Goal: Communication & Community: Answer question/provide support

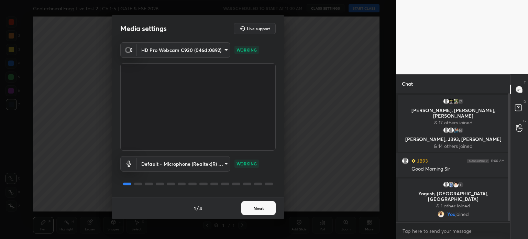
click at [260, 210] on button "Next" at bounding box center [258, 208] width 34 height 14
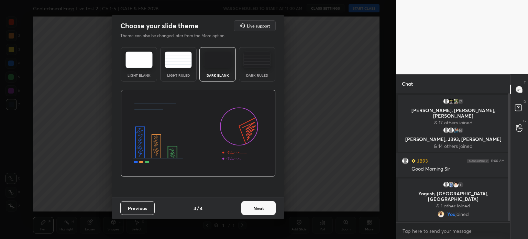
click at [260, 210] on button "Next" at bounding box center [258, 208] width 34 height 14
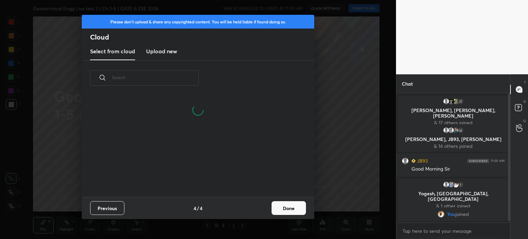
scroll to position [102, 221]
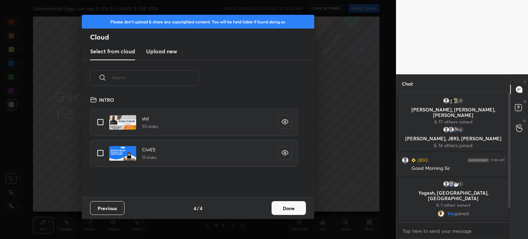
click at [155, 55] on h3 "Upload new" at bounding box center [161, 51] width 31 height 8
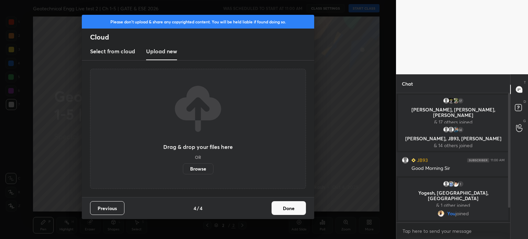
click at [193, 171] on label "Browse" at bounding box center [198, 168] width 31 height 11
click at [183, 171] on input "Browse" at bounding box center [183, 168] width 0 height 11
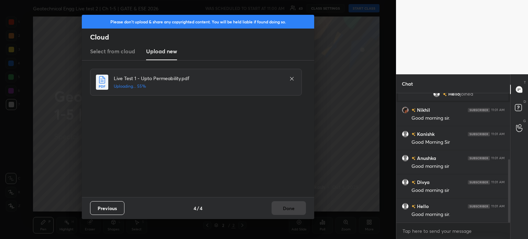
scroll to position [159, 0]
click at [285, 209] on button "Done" at bounding box center [289, 208] width 34 height 14
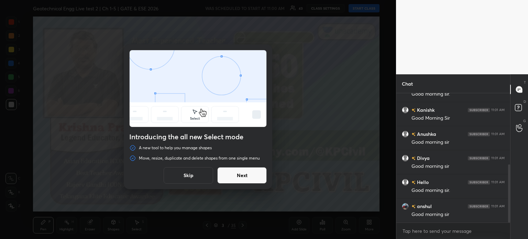
click at [194, 177] on button "Skip" at bounding box center [189, 175] width 50 height 17
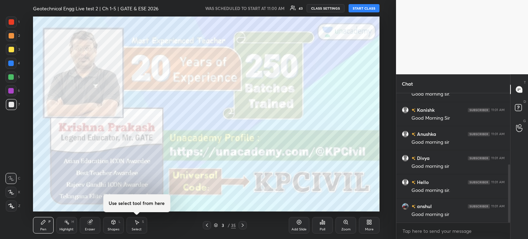
click at [359, 11] on button "START CLASS" at bounding box center [364, 8] width 31 height 8
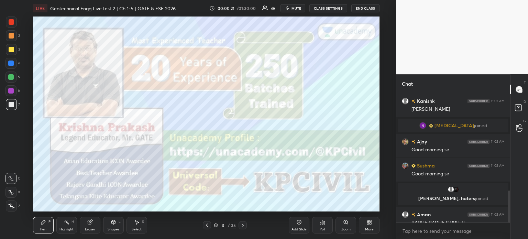
scroll to position [393, 0]
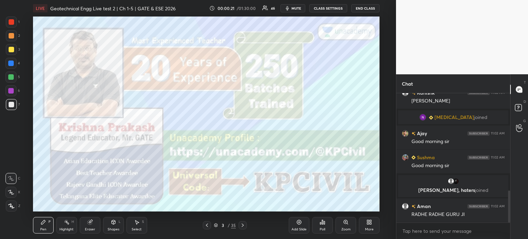
click at [16, 205] on div at bounding box center [11, 206] width 11 height 11
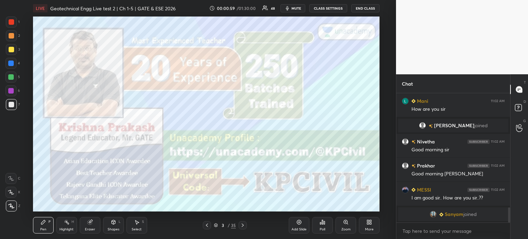
scroll to position [973, 0]
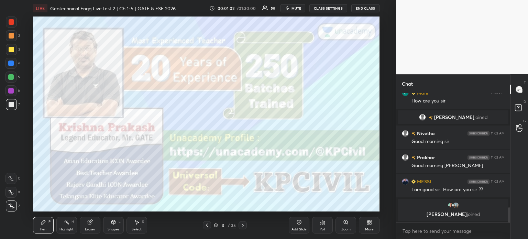
click at [243, 224] on icon at bounding box center [243, 226] width 6 height 6
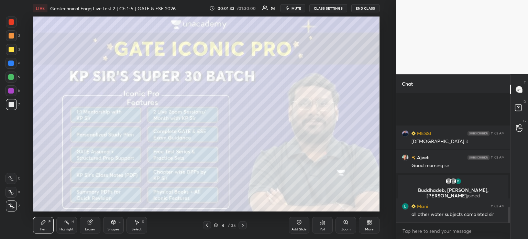
scroll to position [951, 0]
click at [14, 51] on div at bounding box center [11, 49] width 11 height 11
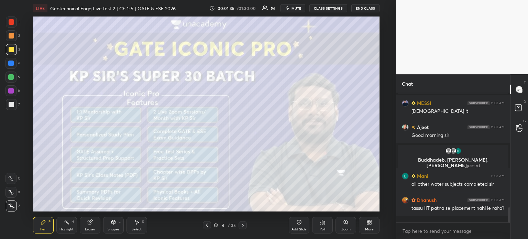
click at [109, 224] on div "Shapes L" at bounding box center [113, 225] width 21 height 17
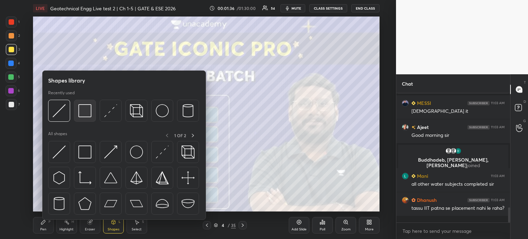
click at [83, 117] on img at bounding box center [84, 110] width 13 height 13
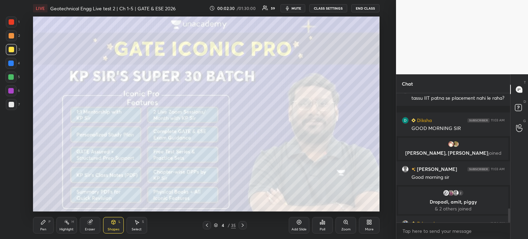
scroll to position [1068, 0]
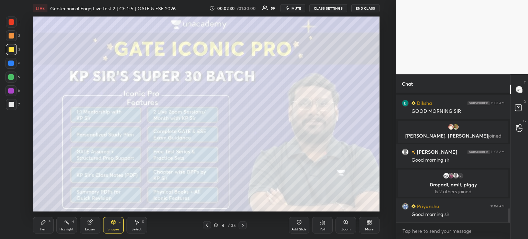
click at [242, 222] on div at bounding box center [243, 225] width 8 height 8
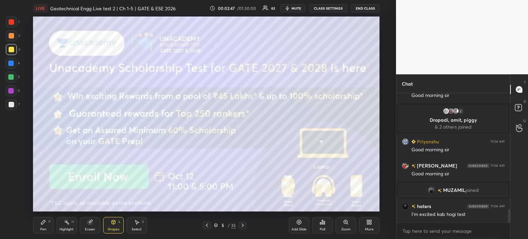
scroll to position [1128, 0]
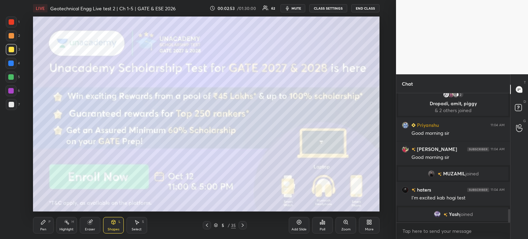
click at [242, 225] on icon at bounding box center [243, 226] width 6 height 6
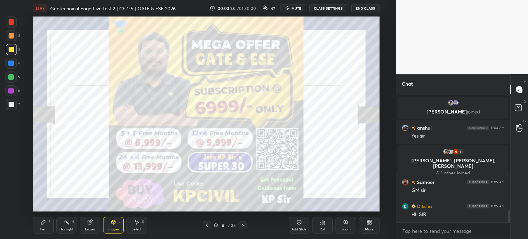
scroll to position [1242, 0]
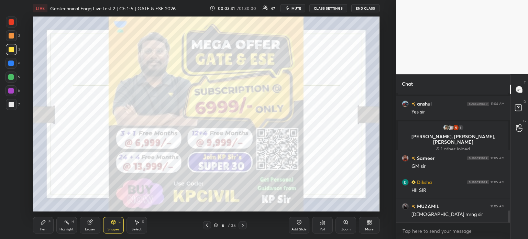
click at [241, 225] on icon at bounding box center [243, 226] width 6 height 6
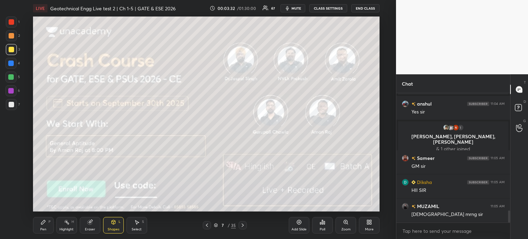
scroll to position [1266, 0]
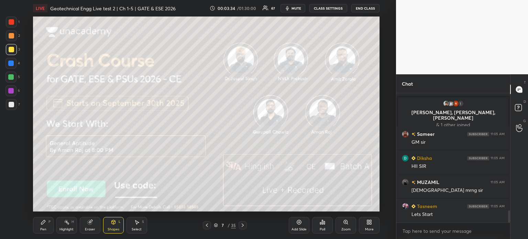
click at [241, 225] on icon at bounding box center [243, 226] width 6 height 6
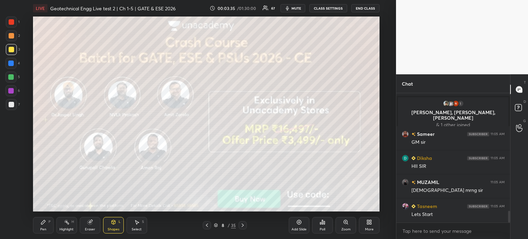
scroll to position [1290, 0]
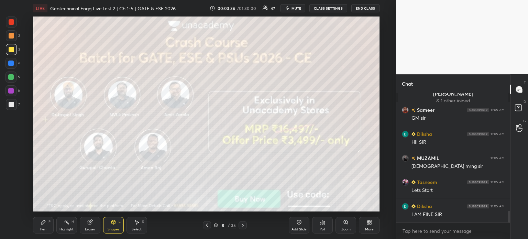
click at [241, 223] on icon at bounding box center [243, 226] width 6 height 6
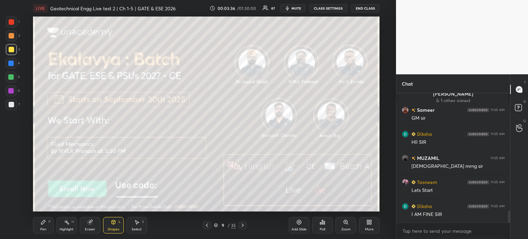
click at [241, 223] on icon at bounding box center [243, 226] width 6 height 6
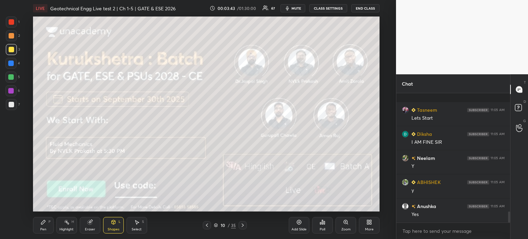
scroll to position [1410, 0]
click at [241, 223] on icon at bounding box center [243, 226] width 6 height 6
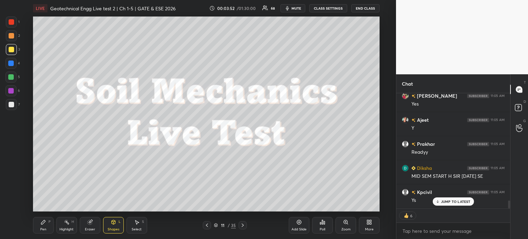
scroll to position [1569, 0]
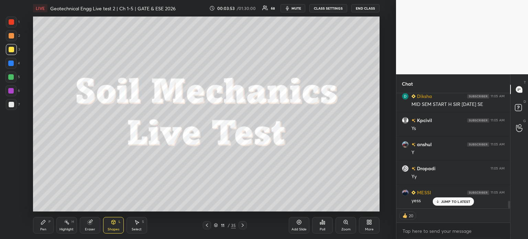
click at [241, 223] on icon at bounding box center [243, 226] width 6 height 6
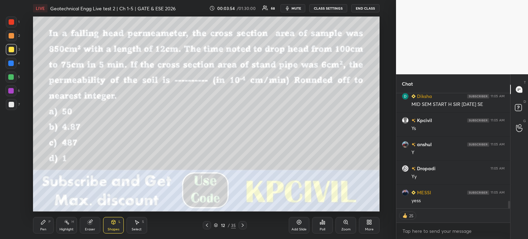
scroll to position [1641, 0]
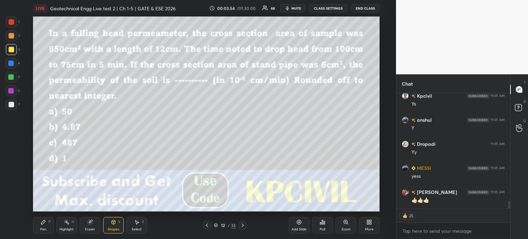
click at [317, 227] on div "Poll" at bounding box center [322, 225] width 21 height 17
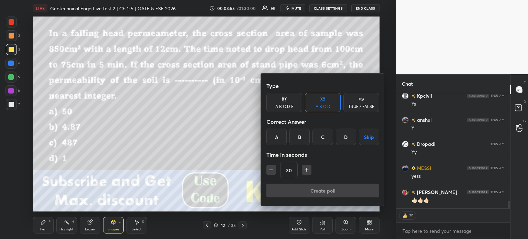
click at [275, 130] on div "A" at bounding box center [277, 137] width 20 height 17
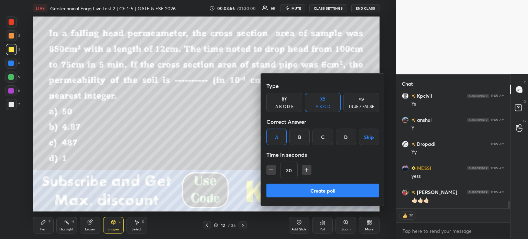
type textarea "x"
click at [305, 170] on icon "button" at bounding box center [306, 170] width 3 height 0
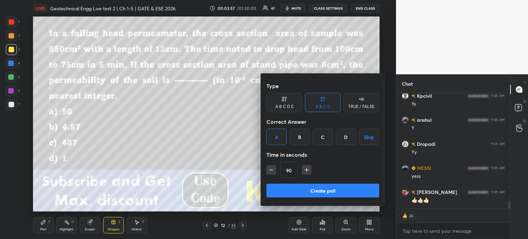
click at [305, 170] on icon "button" at bounding box center [306, 170] width 3 height 0
click at [305, 170] on button "button" at bounding box center [310, 170] width 10 height 10
type input "150"
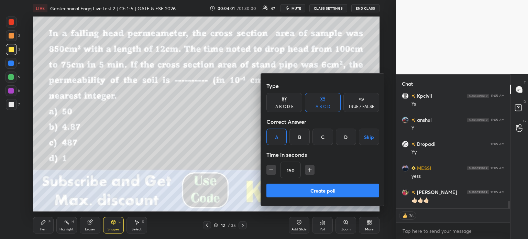
click at [297, 189] on button "Create poll" at bounding box center [323, 191] width 113 height 14
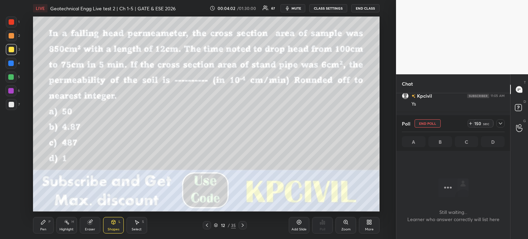
scroll to position [2, 2]
click at [501, 125] on icon at bounding box center [501, 124] width 6 height 6
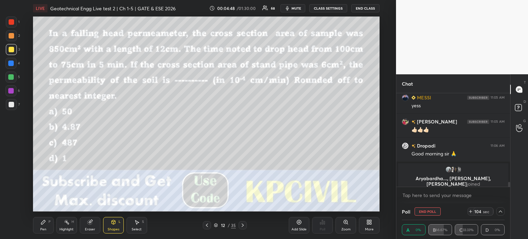
scroll to position [0, 2]
click at [500, 208] on div at bounding box center [501, 211] width 8 height 8
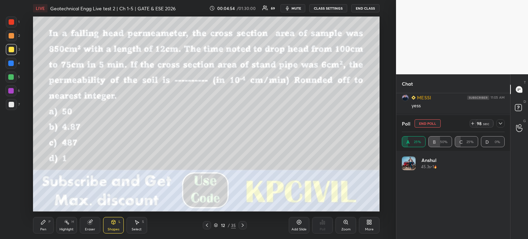
scroll to position [80, 101]
click at [499, 126] on icon at bounding box center [501, 124] width 6 height 6
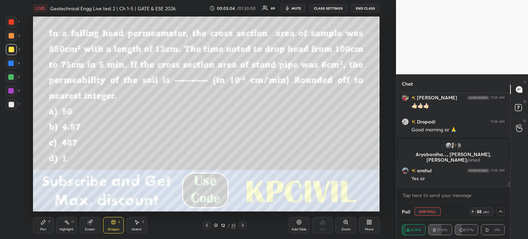
scroll to position [1572, 0]
click at [498, 213] on div at bounding box center [501, 211] width 8 height 8
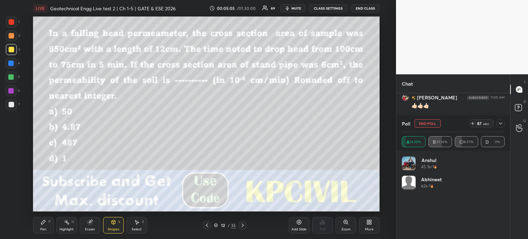
scroll to position [80, 101]
click at [293, 9] on button "mute" at bounding box center [293, 8] width 25 height 8
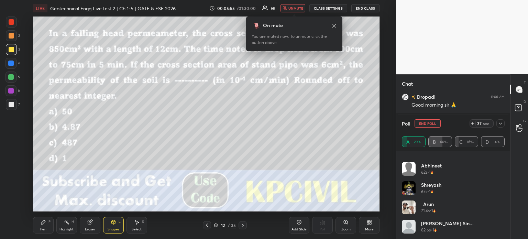
scroll to position [33, 0]
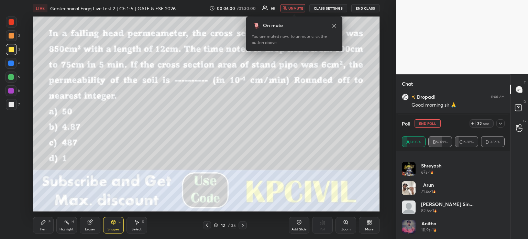
click at [471, 123] on icon at bounding box center [473, 124] width 6 height 6
click at [292, 15] on div "On mute You are muted now. To unmute click the button above" at bounding box center [294, 31] width 96 height 39
click at [293, 10] on button "unmute" at bounding box center [293, 8] width 25 height 8
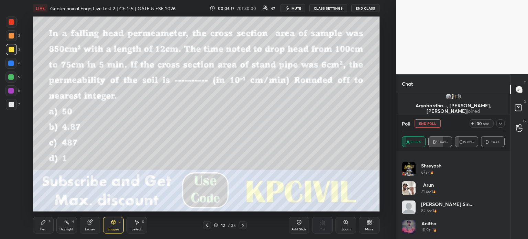
click at [499, 122] on icon at bounding box center [501, 124] width 6 height 6
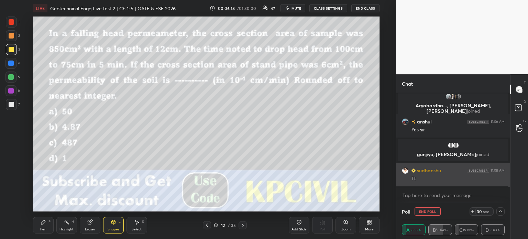
scroll to position [0, 0]
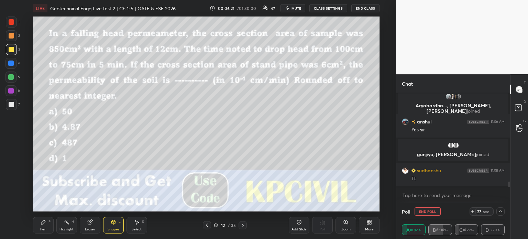
click at [474, 211] on icon at bounding box center [473, 212] width 6 height 6
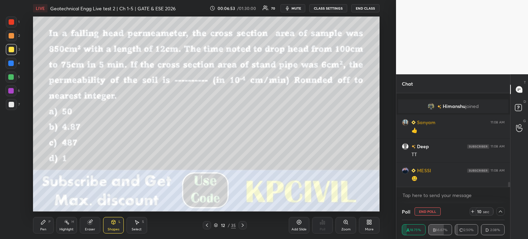
scroll to position [1774, 0]
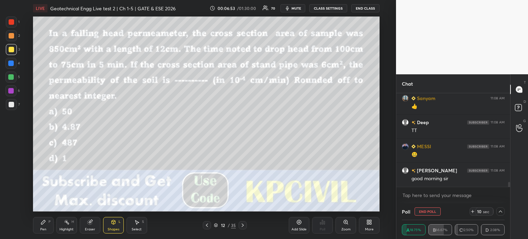
click at [472, 211] on icon at bounding box center [473, 212] width 6 height 6
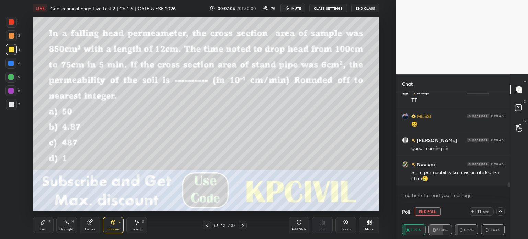
scroll to position [1829, 0]
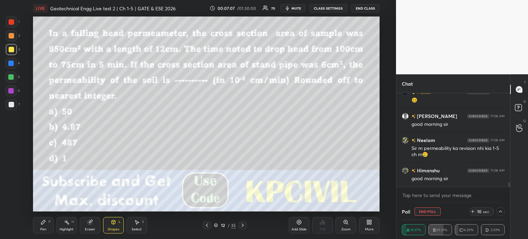
click at [500, 208] on div at bounding box center [501, 211] width 8 height 8
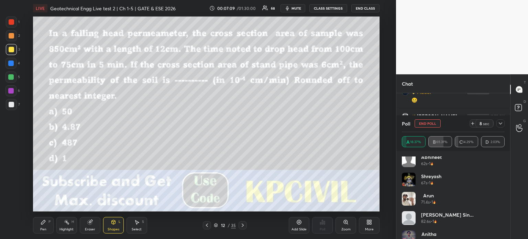
scroll to position [34, 0]
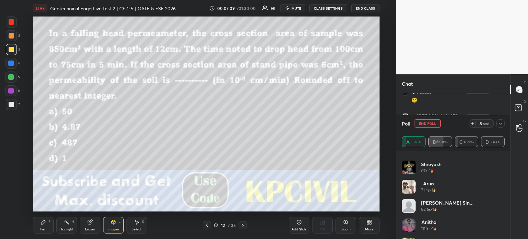
click at [473, 123] on icon at bounding box center [473, 124] width 6 height 6
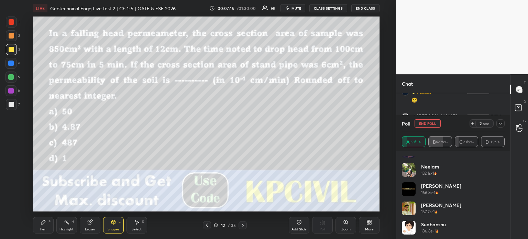
scroll to position [110, 0]
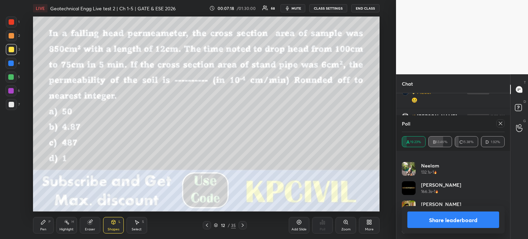
click at [499, 120] on div at bounding box center [501, 123] width 8 height 8
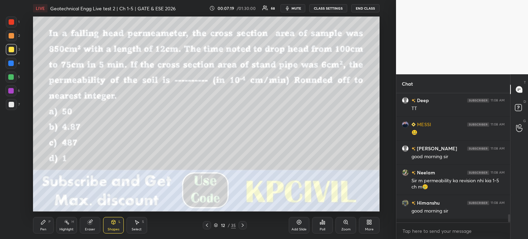
scroll to position [68, 112]
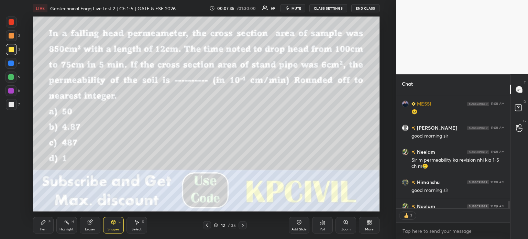
click at [42, 228] on div "Pen" at bounding box center [43, 229] width 6 height 3
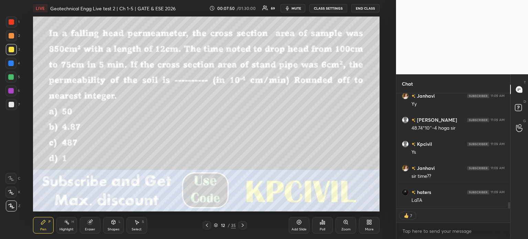
click at [92, 229] on div "Eraser" at bounding box center [90, 229] width 10 height 3
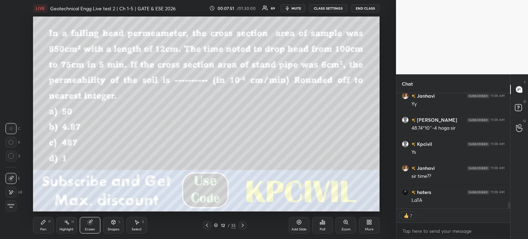
click at [44, 230] on div "Pen" at bounding box center [43, 229] width 6 height 3
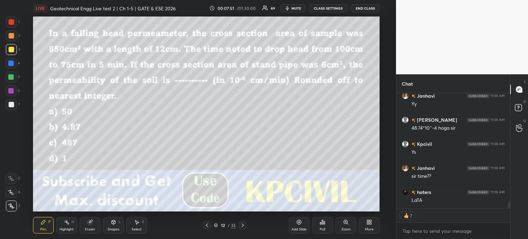
click at [43, 229] on div "Pen" at bounding box center [43, 229] width 6 height 3
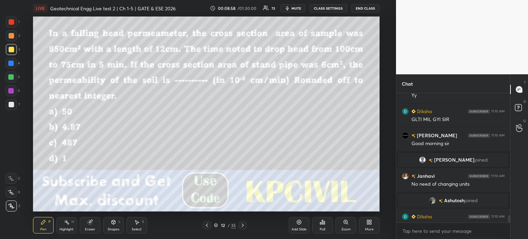
scroll to position [2190, 0]
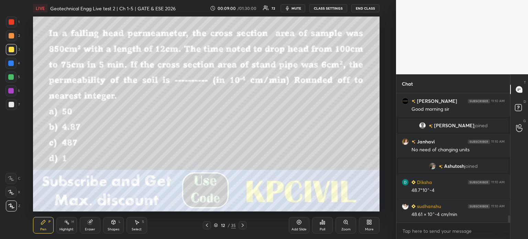
click at [9, 106] on div at bounding box center [12, 105] width 6 height 6
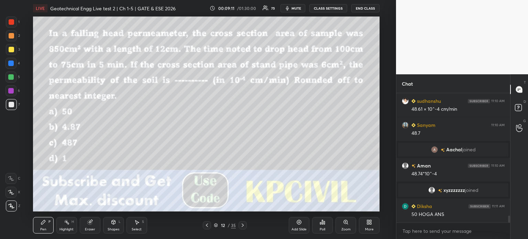
scroll to position [2310, 0]
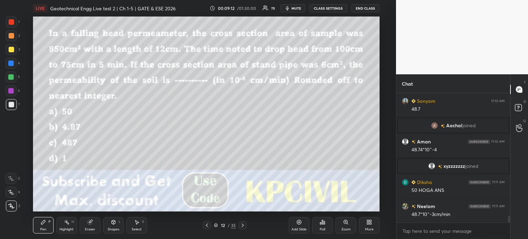
click at [8, 34] on div at bounding box center [11, 35] width 11 height 11
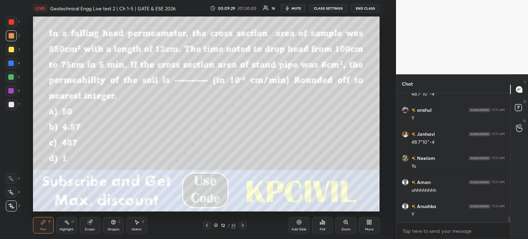
scroll to position [2526, 0]
click at [66, 228] on div "Highlight" at bounding box center [67, 229] width 14 height 3
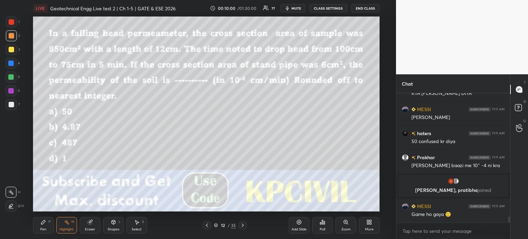
scroll to position [2764, 0]
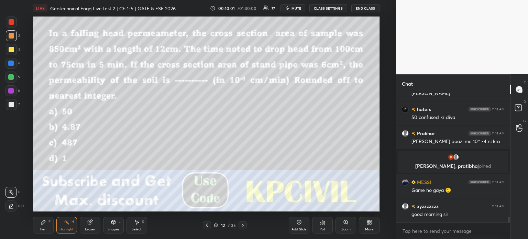
click at [43, 227] on div "Pen P" at bounding box center [43, 225] width 21 height 17
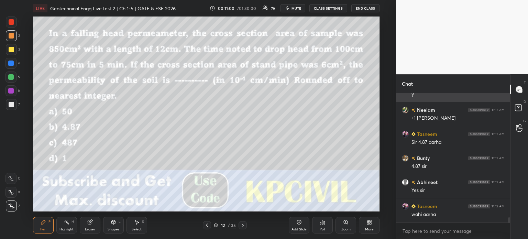
scroll to position [3092, 0]
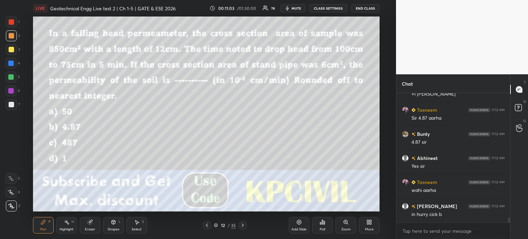
click at [300, 9] on span "mute" at bounding box center [297, 8] width 10 height 5
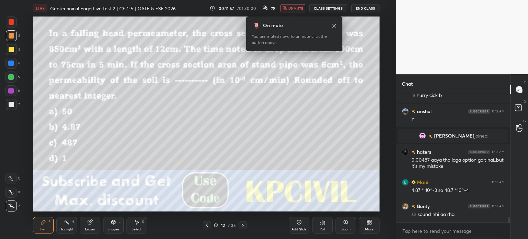
scroll to position [3173, 0]
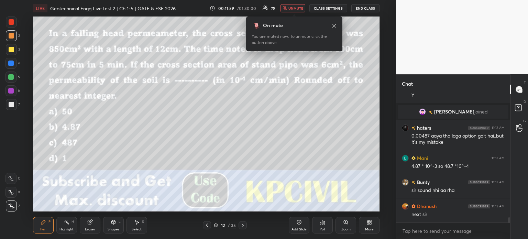
click at [241, 225] on icon at bounding box center [243, 226] width 6 height 6
click at [325, 220] on icon at bounding box center [323, 222] width 6 height 6
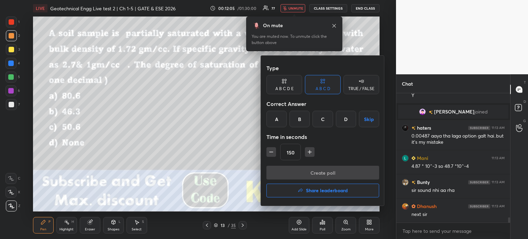
click at [322, 117] on div "C" at bounding box center [323, 119] width 20 height 17
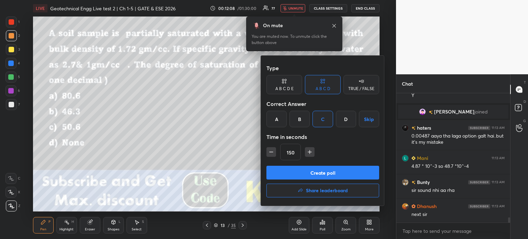
click at [303, 173] on button "Create poll" at bounding box center [323, 173] width 113 height 14
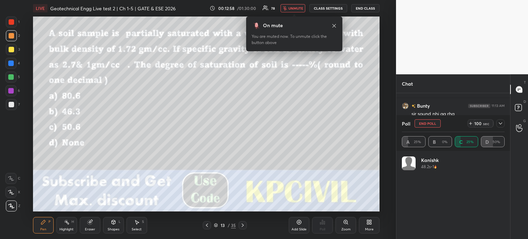
scroll to position [80, 101]
click at [286, 5] on button "unmute" at bounding box center [293, 8] width 25 height 8
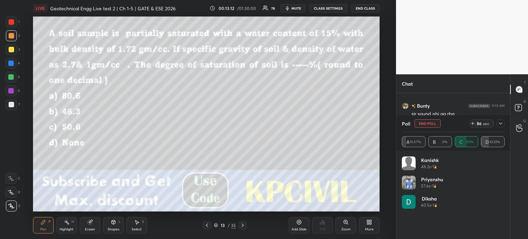
click at [505, 123] on div "Poll End Poll 86 sec A 16.67% B 0% C 50% D 33.33%" at bounding box center [454, 133] width 114 height 36
click at [502, 123] on icon at bounding box center [501, 124] width 6 height 6
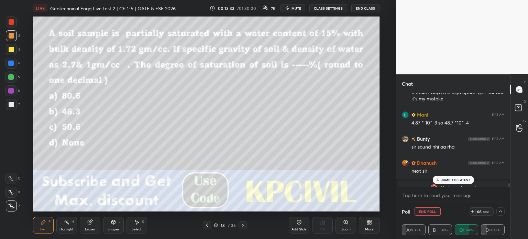
scroll to position [3215, 0]
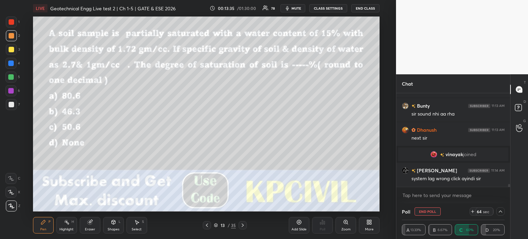
click at [474, 210] on icon at bounding box center [473, 212] width 6 height 6
click at [501, 209] on icon at bounding box center [501, 212] width 6 height 6
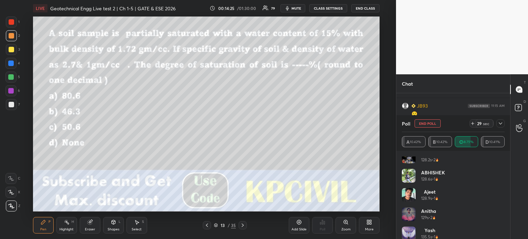
scroll to position [572, 0]
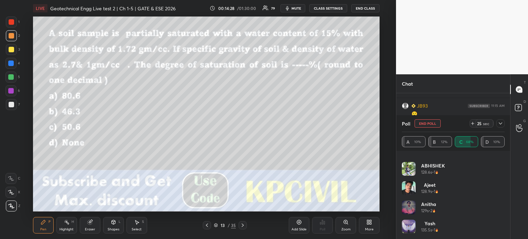
click at [499, 122] on icon at bounding box center [501, 124] width 6 height 6
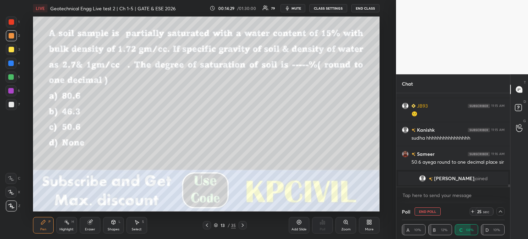
scroll to position [0, 2]
click at [502, 213] on icon at bounding box center [501, 212] width 6 height 6
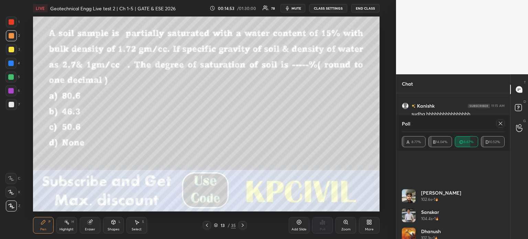
scroll to position [389, 0]
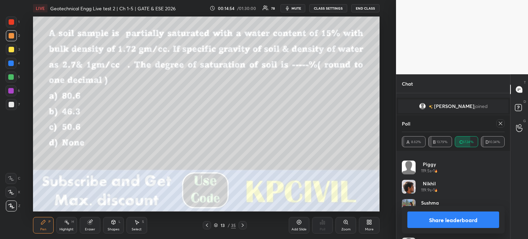
click at [499, 123] on icon at bounding box center [501, 124] width 6 height 6
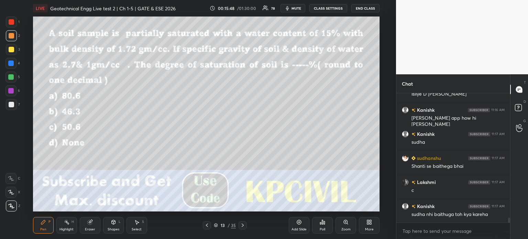
click at [9, 105] on div at bounding box center [12, 105] width 6 height 6
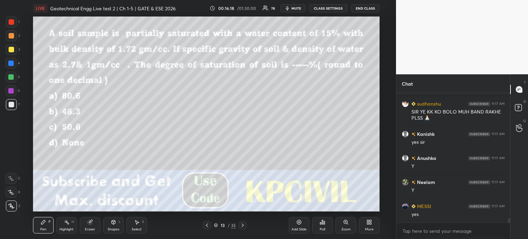
scroll to position [3630, 0]
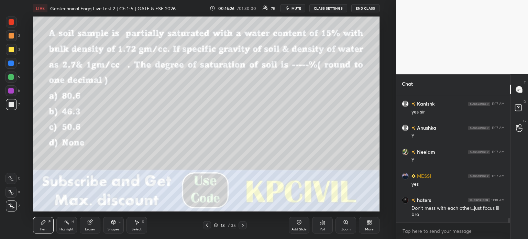
click at [7, 52] on div at bounding box center [11, 49] width 11 height 11
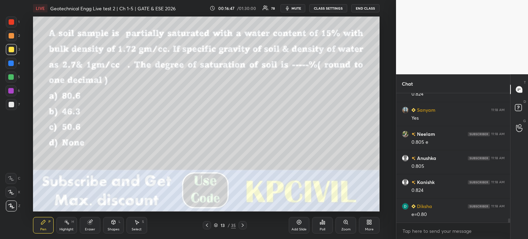
scroll to position [3846, 0]
click at [138, 227] on div "Select S" at bounding box center [137, 225] width 21 height 17
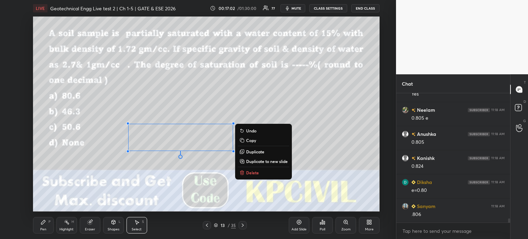
click at [44, 228] on div "Pen" at bounding box center [43, 229] width 6 height 3
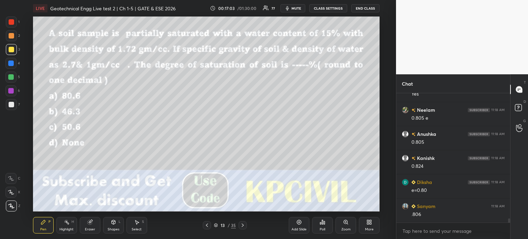
click at [8, 64] on div at bounding box center [11, 64] width 6 height 6
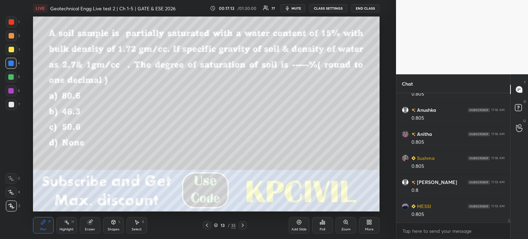
scroll to position [4135, 0]
click at [90, 224] on icon at bounding box center [89, 222] width 4 height 4
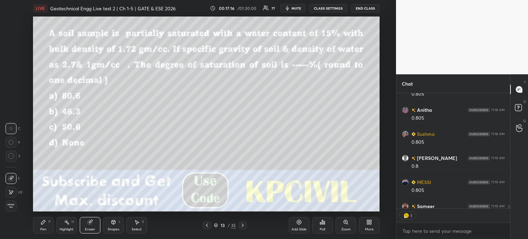
scroll to position [2, 2]
click at [42, 228] on div "Pen" at bounding box center [43, 229] width 6 height 3
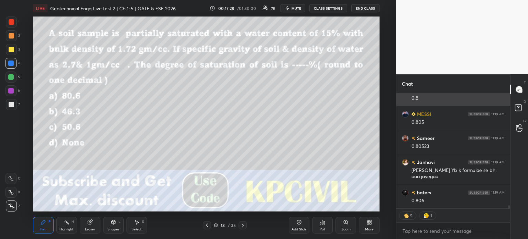
scroll to position [4228, 0]
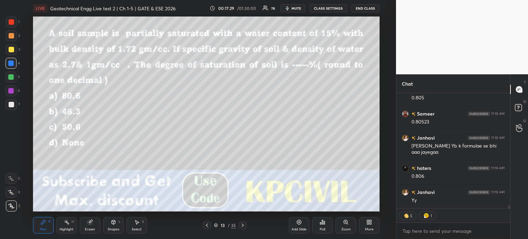
click at [10, 38] on div at bounding box center [12, 36] width 6 height 6
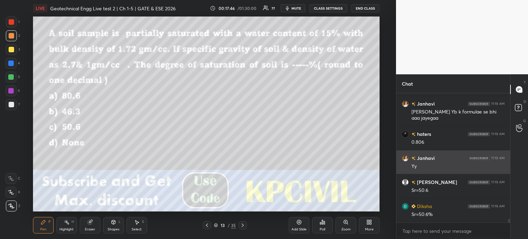
scroll to position [4286, 0]
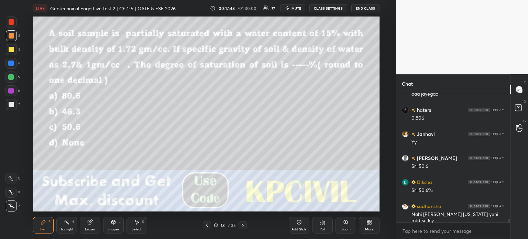
click at [93, 225] on div "Eraser" at bounding box center [90, 225] width 21 height 17
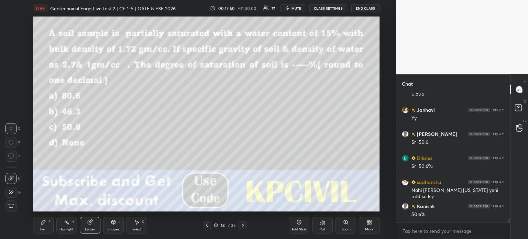
click at [41, 228] on div "Pen" at bounding box center [43, 229] width 6 height 3
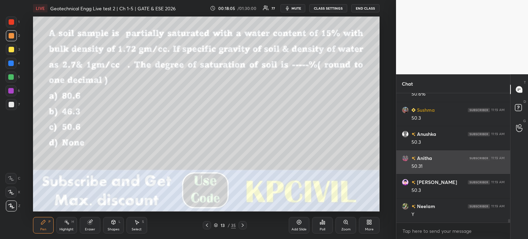
scroll to position [4551, 0]
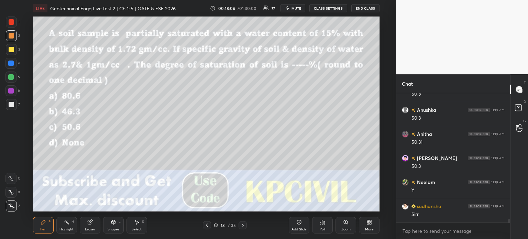
click at [87, 228] on div "Eraser" at bounding box center [90, 229] width 10 height 3
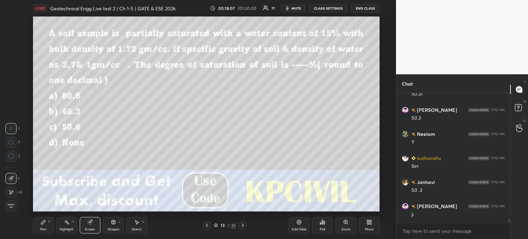
scroll to position [4647, 0]
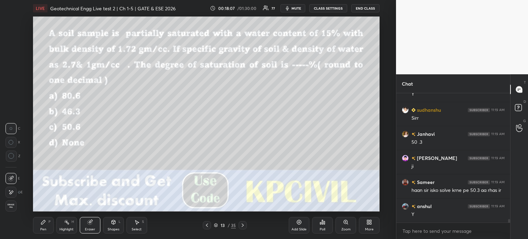
click at [40, 225] on div "Pen P" at bounding box center [43, 225] width 21 height 17
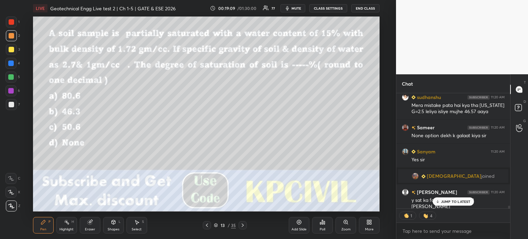
scroll to position [4486, 0]
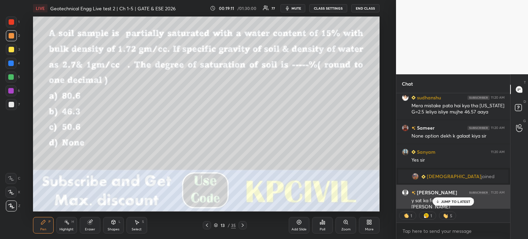
click at [455, 196] on div "y sat ka formula liya tha to d [PERSON_NAME]" at bounding box center [458, 203] width 93 height 14
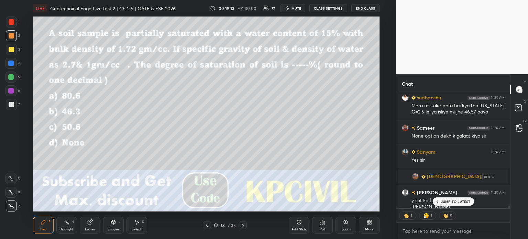
click at [445, 202] on p "JUMP TO LATEST" at bounding box center [456, 202] width 30 height 4
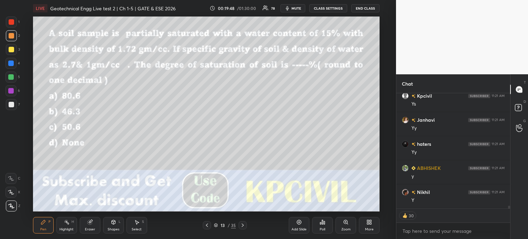
scroll to position [5015, 0]
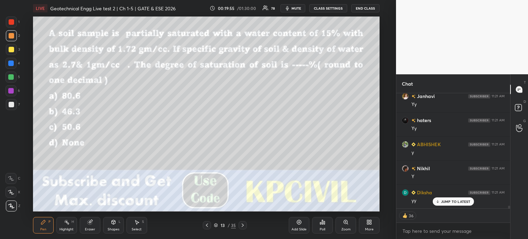
click at [244, 224] on icon at bounding box center [243, 226] width 6 height 6
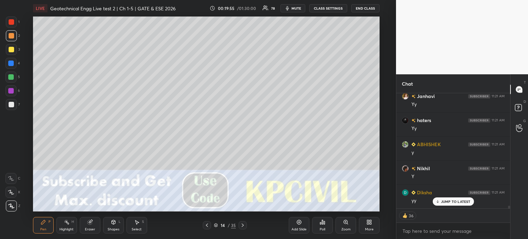
type textarea "x"
click at [244, 224] on icon at bounding box center [243, 226] width 6 height 6
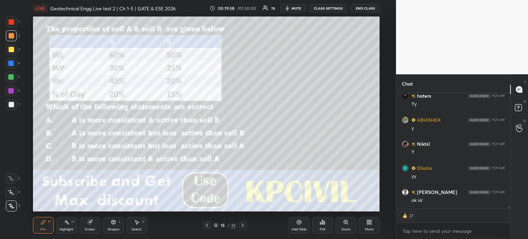
scroll to position [5063, 0]
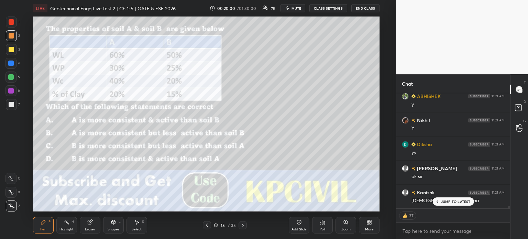
click at [323, 225] on div "Poll" at bounding box center [322, 225] width 21 height 17
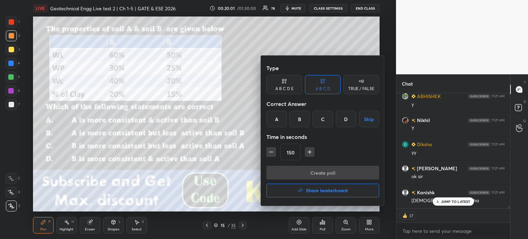
click at [343, 118] on div "D" at bounding box center [346, 119] width 20 height 17
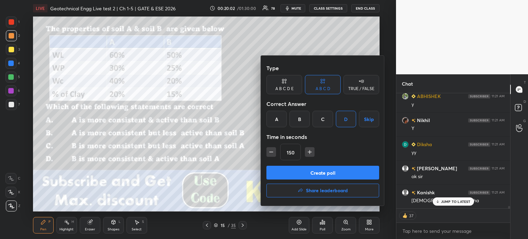
click at [312, 150] on icon "button" at bounding box center [309, 152] width 7 height 7
type input "180"
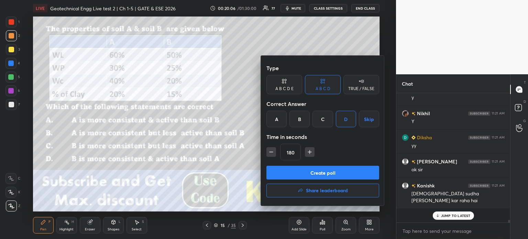
scroll to position [5057, 0]
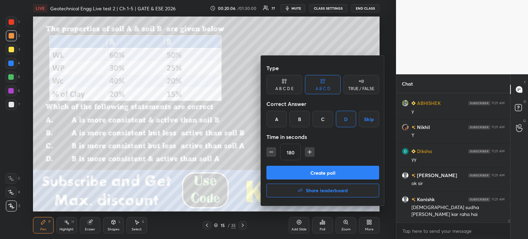
click at [305, 175] on button "Create poll" at bounding box center [323, 173] width 113 height 14
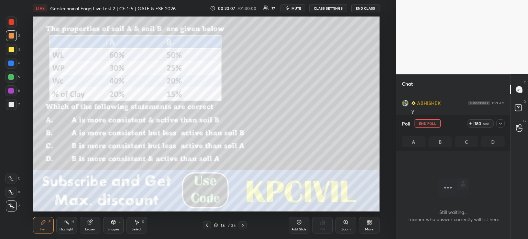
scroll to position [34, 112]
click at [294, 10] on span "mute" at bounding box center [297, 8] width 10 height 5
click at [499, 125] on icon at bounding box center [501, 124] width 6 height 6
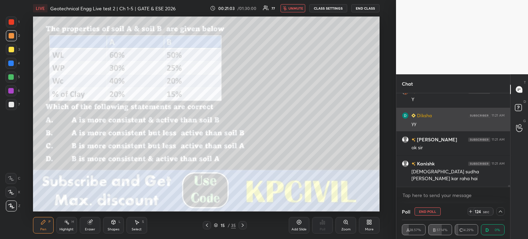
scroll to position [5116, 0]
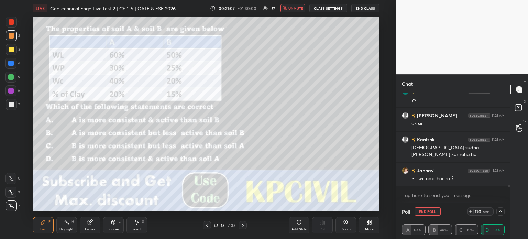
click at [298, 9] on span "unmute" at bounding box center [296, 8] width 15 height 5
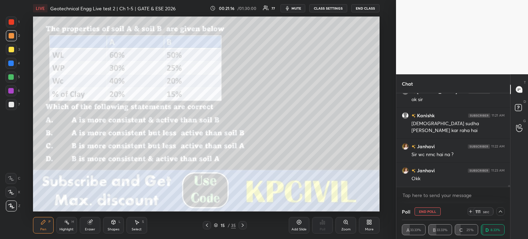
scroll to position [5165, 0]
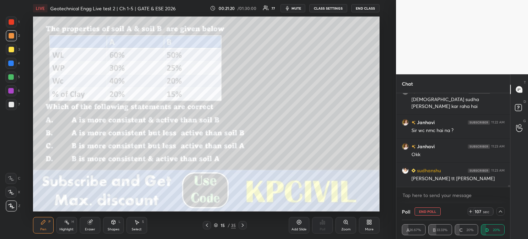
click at [473, 211] on icon at bounding box center [471, 212] width 6 height 6
click at [8, 22] on div at bounding box center [11, 22] width 11 height 11
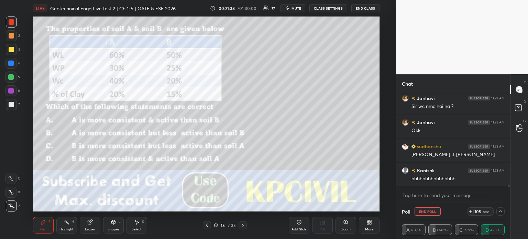
scroll to position [5196, 0]
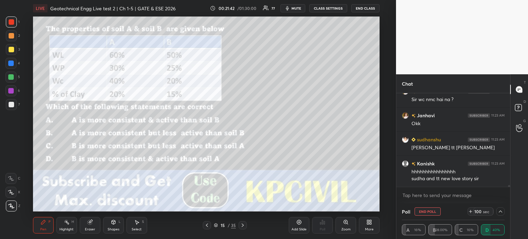
click at [502, 212] on icon at bounding box center [501, 212] width 6 height 6
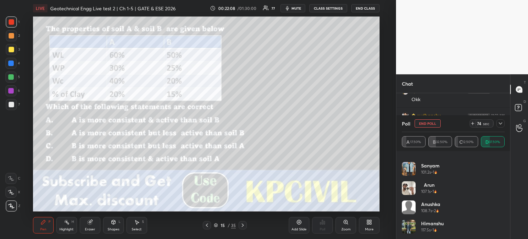
scroll to position [226, 0]
click at [504, 123] on div at bounding box center [501, 123] width 8 height 8
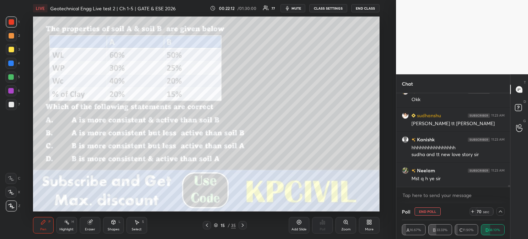
scroll to position [5244, 0]
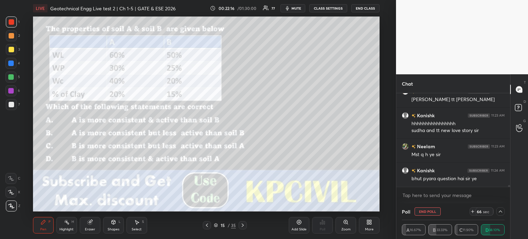
click at [501, 212] on icon at bounding box center [501, 212] width 6 height 6
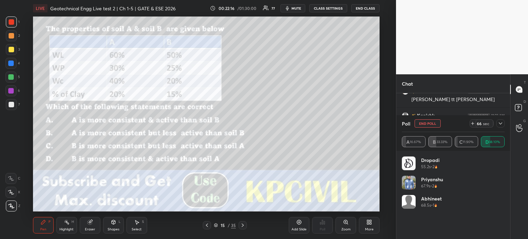
scroll to position [80, 101]
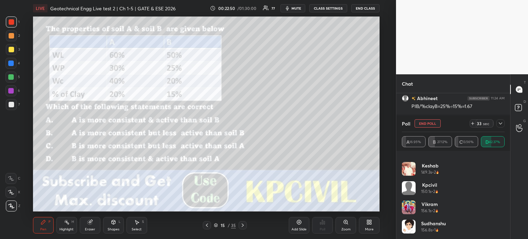
click at [498, 123] on icon at bounding box center [501, 124] width 6 height 6
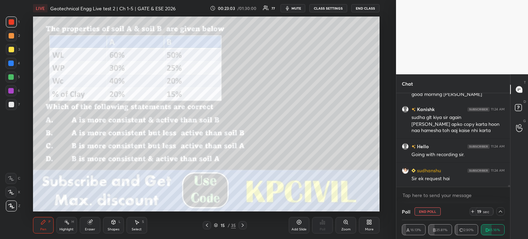
click at [501, 211] on icon at bounding box center [501, 212] width 6 height 6
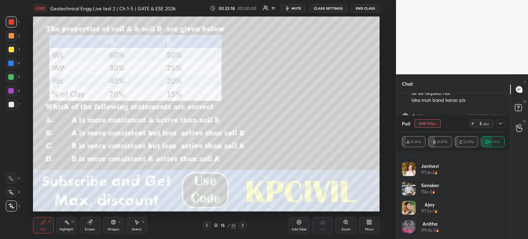
scroll to position [495, 0]
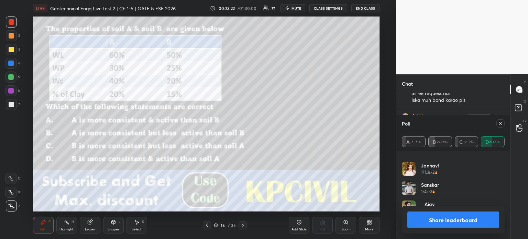
click at [499, 125] on icon at bounding box center [500, 123] width 3 height 3
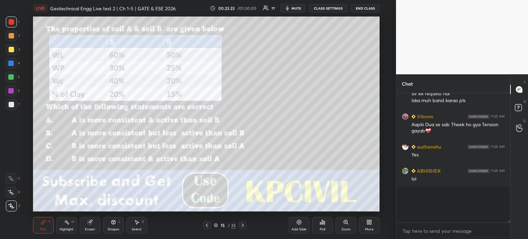
scroll to position [2, 2]
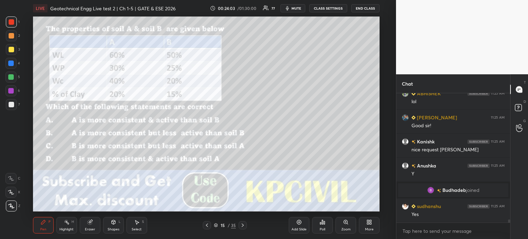
click at [9, 51] on div at bounding box center [12, 50] width 6 height 6
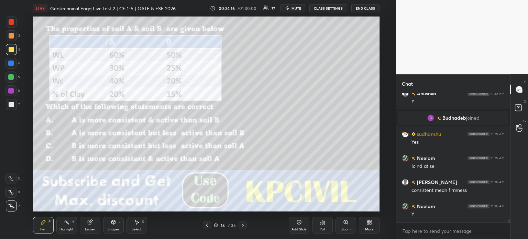
scroll to position [5365, 0]
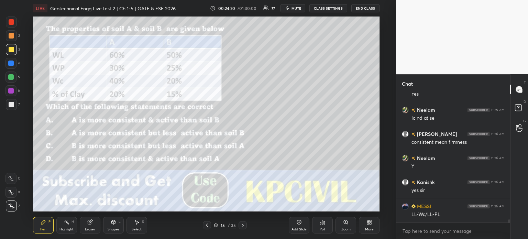
click at [9, 106] on div at bounding box center [12, 105] width 6 height 6
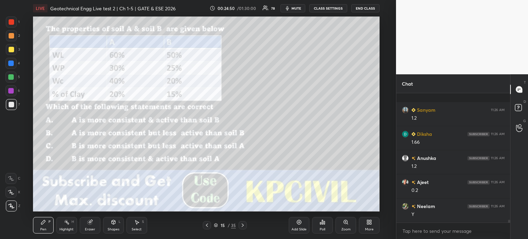
scroll to position [6025, 0]
click at [9, 51] on div at bounding box center [12, 50] width 6 height 6
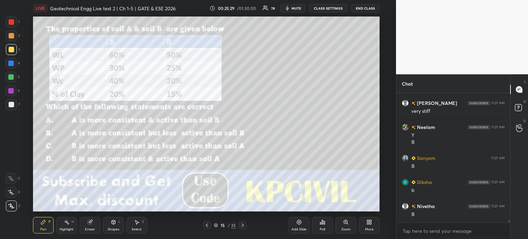
scroll to position [6133, 0]
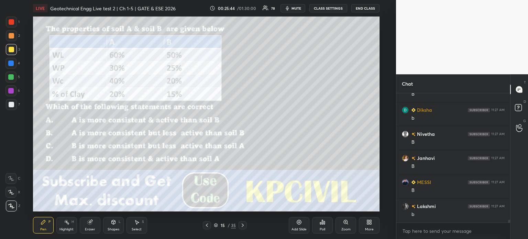
click at [8, 108] on div at bounding box center [11, 104] width 11 height 11
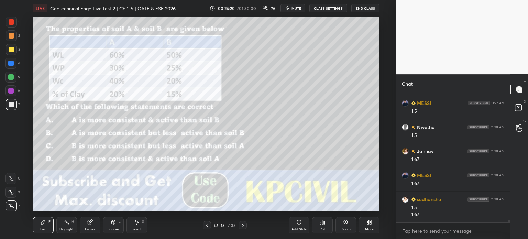
click at [10, 35] on div at bounding box center [12, 36] width 6 height 6
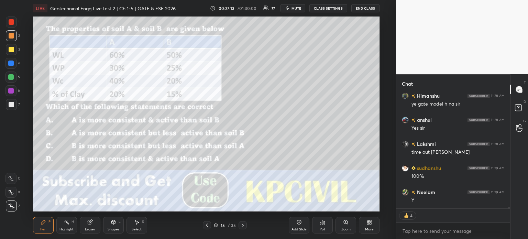
scroll to position [7034, 0]
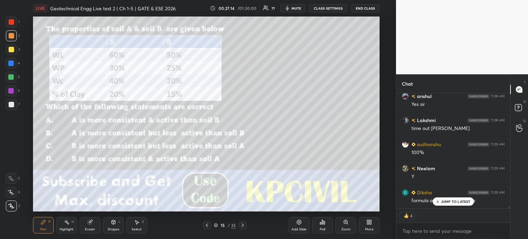
click at [436, 204] on div "JUMP TO LATEST" at bounding box center [453, 201] width 41 height 8
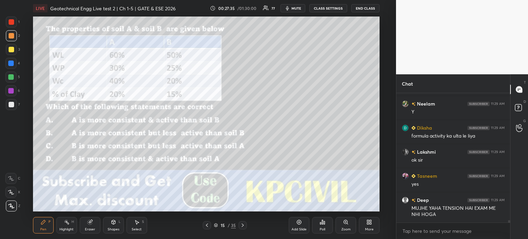
scroll to position [7123, 0]
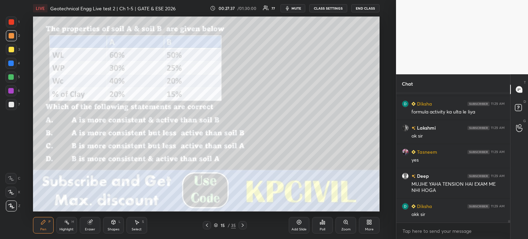
click at [243, 223] on icon at bounding box center [243, 226] width 6 height 6
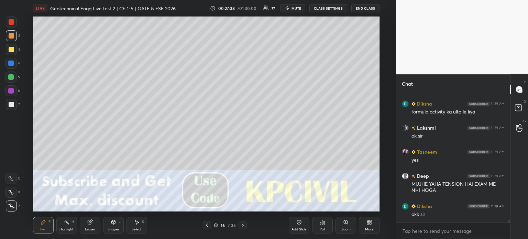
click at [243, 223] on icon at bounding box center [243, 226] width 6 height 6
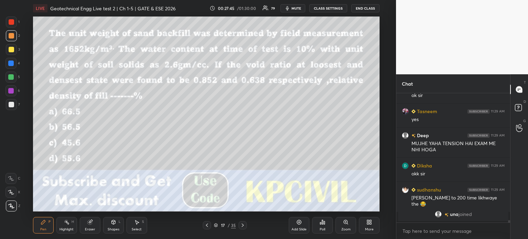
scroll to position [7171, 0]
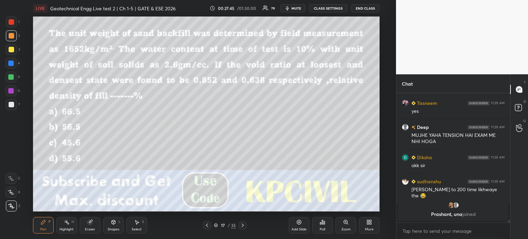
click at [325, 224] on icon at bounding box center [324, 222] width 1 height 3
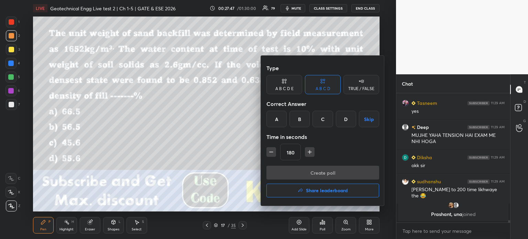
click at [304, 117] on div "B" at bounding box center [300, 119] width 20 height 17
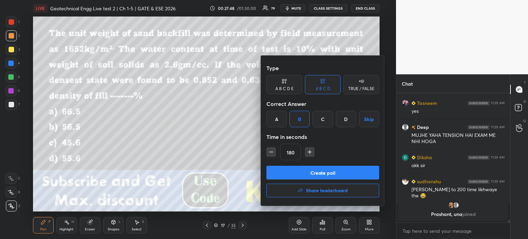
click at [302, 171] on button "Create poll" at bounding box center [323, 173] width 113 height 14
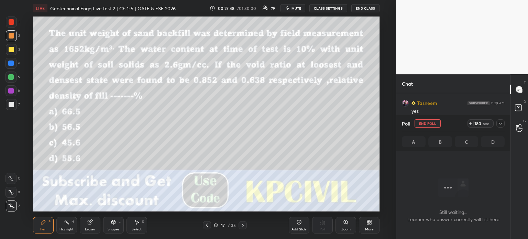
scroll to position [91, 112]
click at [499, 124] on icon at bounding box center [501, 124] width 6 height 6
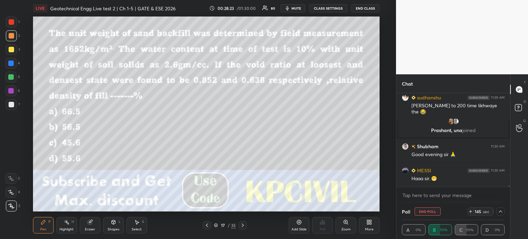
scroll to position [6889, 0]
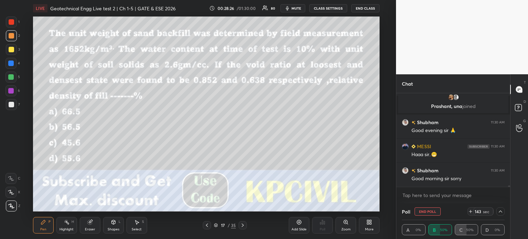
click at [501, 212] on icon at bounding box center [501, 212] width 6 height 6
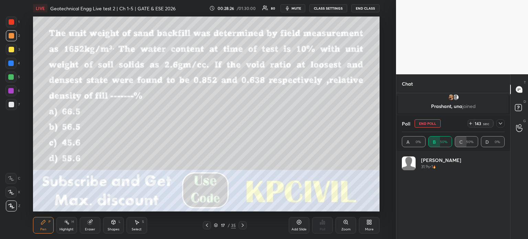
scroll to position [80, 101]
click at [498, 125] on icon at bounding box center [501, 124] width 6 height 6
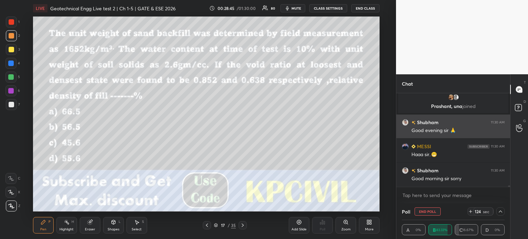
scroll to position [6913, 0]
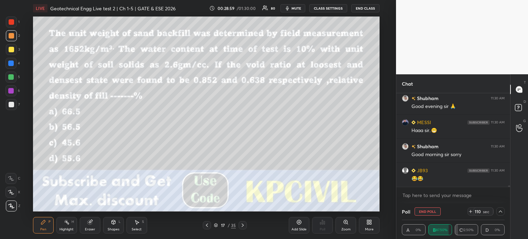
click at [498, 215] on div at bounding box center [501, 211] width 8 height 8
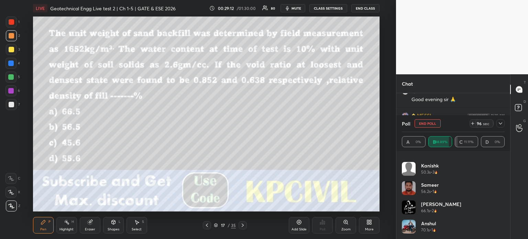
scroll to position [6944, 0]
click at [290, 9] on icon "button" at bounding box center [288, 9] width 6 height 6
click at [472, 123] on icon at bounding box center [473, 124] width 6 height 6
click at [502, 124] on icon at bounding box center [501, 124] width 6 height 6
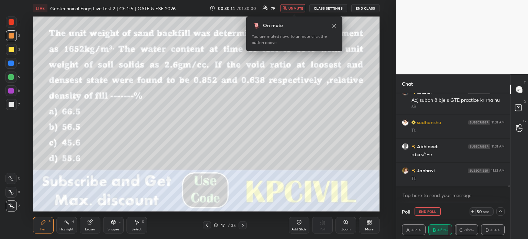
scroll to position [7071, 0]
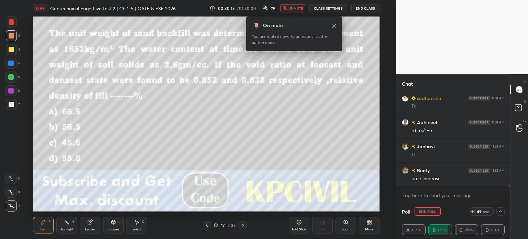
click at [475, 213] on icon at bounding box center [473, 212] width 6 height 6
click at [473, 209] on icon at bounding box center [473, 212] width 6 height 6
click at [301, 11] on button "unmute" at bounding box center [293, 8] width 25 height 8
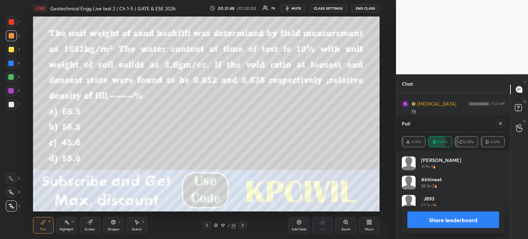
scroll to position [80, 101]
click at [500, 126] on icon at bounding box center [501, 124] width 6 height 6
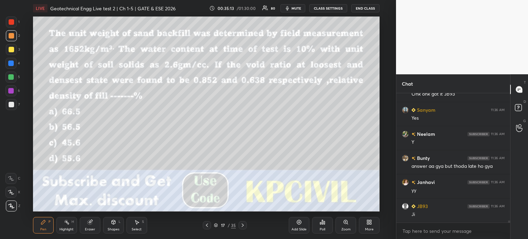
scroll to position [8288, 0]
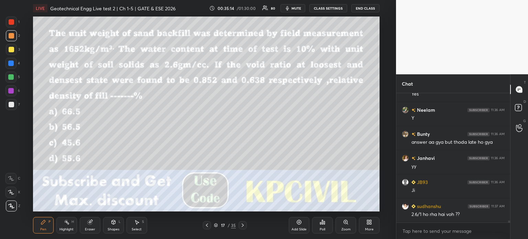
click at [112, 224] on icon at bounding box center [113, 222] width 4 height 4
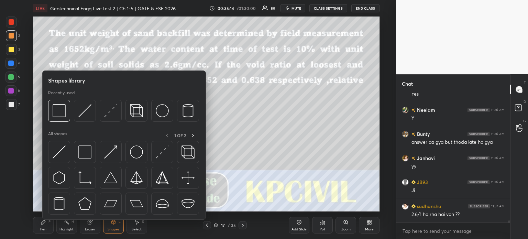
scroll to position [8312, 0]
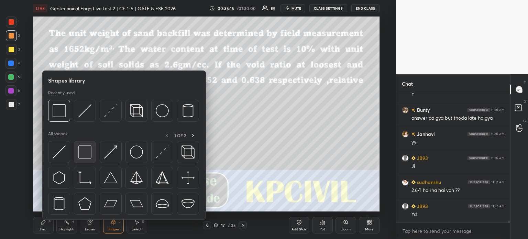
click at [83, 149] on img at bounding box center [84, 152] width 13 height 13
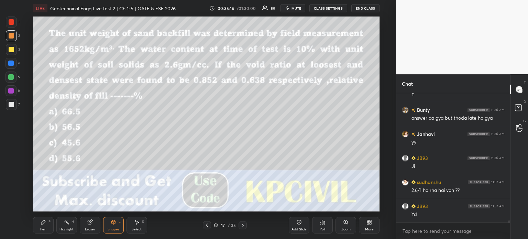
scroll to position [8336, 0]
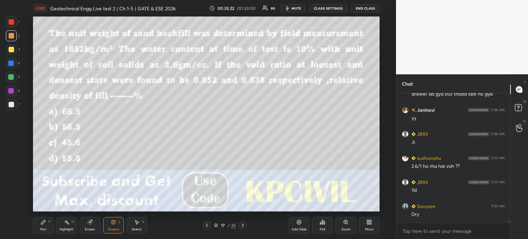
click at [14, 64] on div at bounding box center [11, 64] width 6 height 6
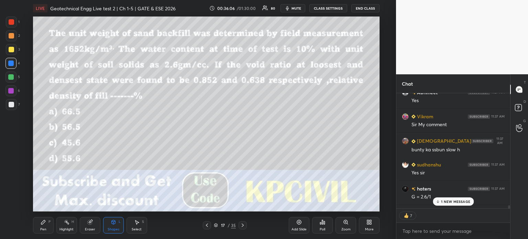
scroll to position [8333, 0]
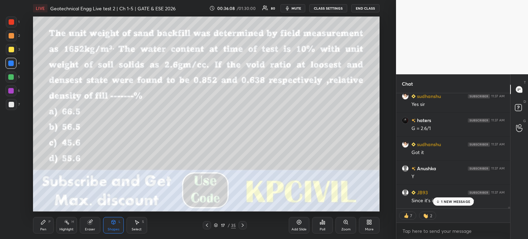
click at [445, 198] on div "1 NEW MESSAGE" at bounding box center [453, 201] width 41 height 8
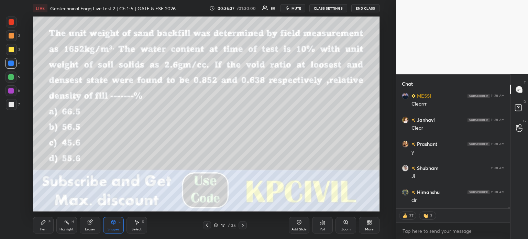
scroll to position [8734, 0]
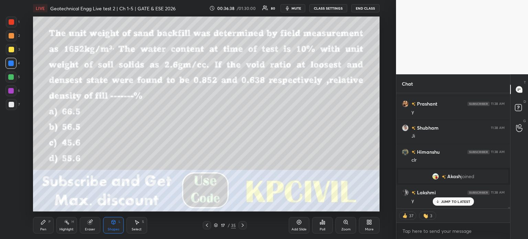
click at [240, 223] on icon at bounding box center [243, 226] width 6 height 6
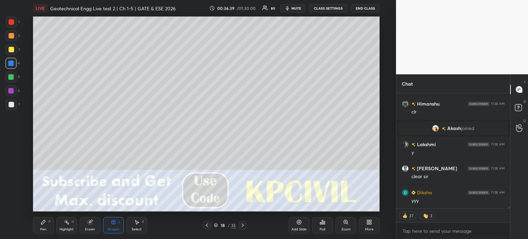
click at [240, 223] on icon at bounding box center [243, 226] width 6 height 6
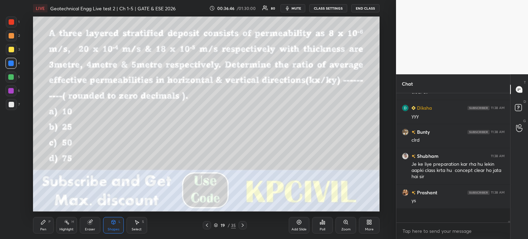
scroll to position [127, 112]
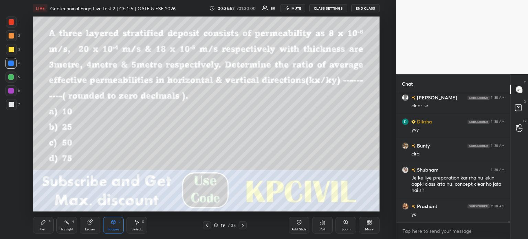
click at [322, 224] on icon at bounding box center [323, 222] width 6 height 6
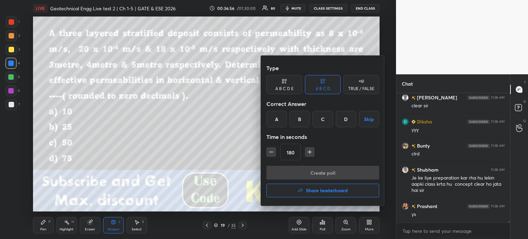
click at [303, 122] on div "B" at bounding box center [300, 119] width 20 height 17
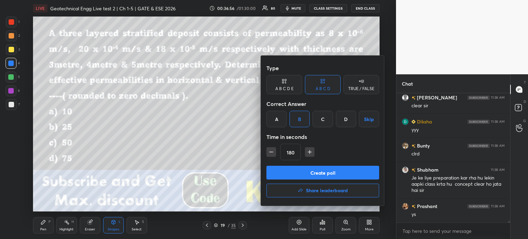
click at [297, 169] on button "Create poll" at bounding box center [323, 173] width 113 height 14
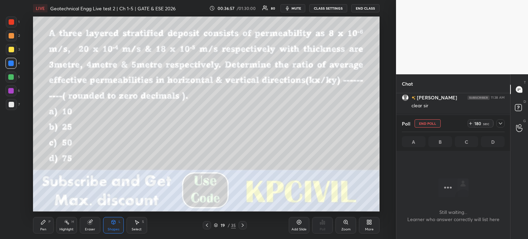
scroll to position [2, 2]
click at [500, 122] on icon at bounding box center [501, 124] width 6 height 6
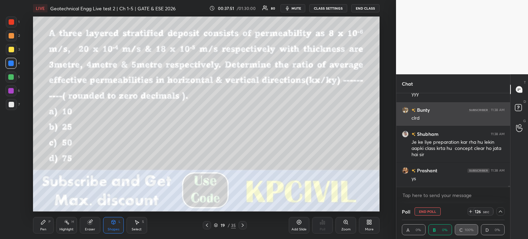
scroll to position [0, 2]
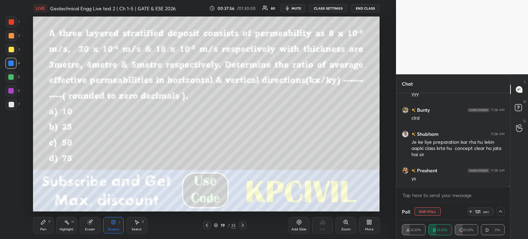
click at [502, 212] on icon at bounding box center [500, 212] width 3 height 2
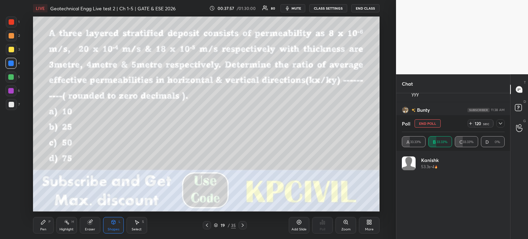
scroll to position [80, 101]
click at [502, 123] on icon at bounding box center [500, 123] width 3 height 2
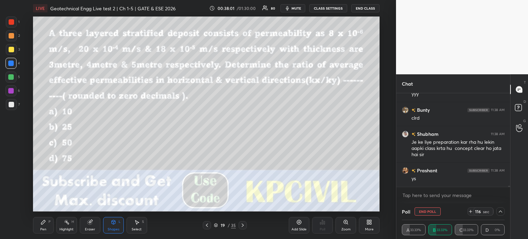
scroll to position [0, 2]
click at [502, 212] on icon at bounding box center [500, 212] width 3 height 2
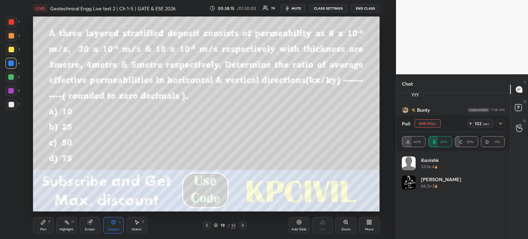
scroll to position [80, 101]
click at [498, 125] on icon at bounding box center [501, 124] width 6 height 6
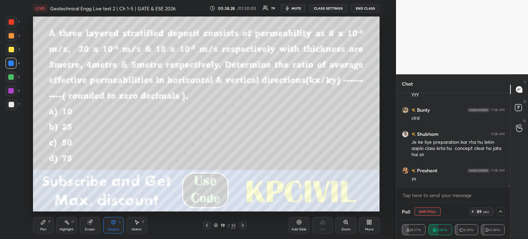
scroll to position [0, 2]
click at [474, 213] on icon at bounding box center [473, 212] width 6 height 6
click at [501, 213] on icon at bounding box center [501, 212] width 6 height 6
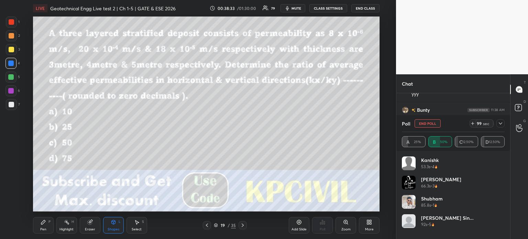
scroll to position [80, 101]
click at [472, 123] on icon at bounding box center [473, 123] width 3 height 0
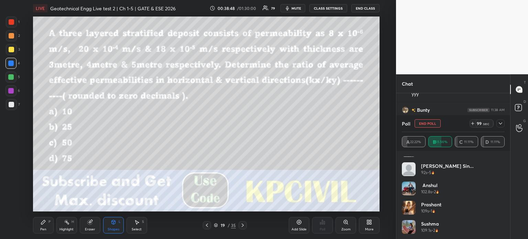
scroll to position [52, 0]
click at [474, 122] on icon at bounding box center [473, 124] width 6 height 6
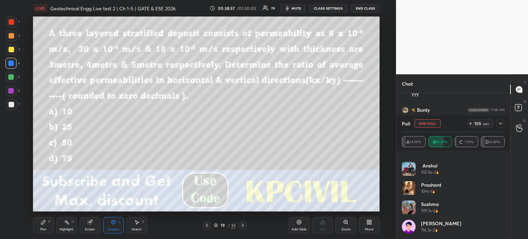
click at [499, 122] on icon at bounding box center [501, 124] width 6 height 6
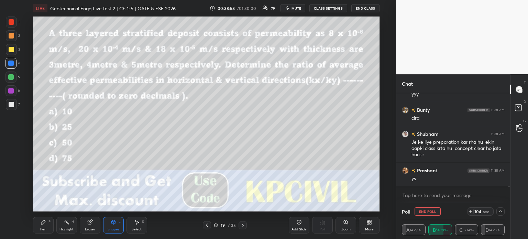
scroll to position [0, 0]
click at [502, 212] on icon at bounding box center [501, 212] width 6 height 6
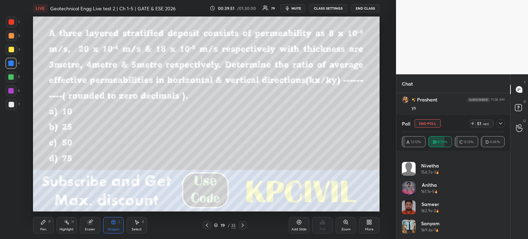
scroll to position [380, 0]
click at [499, 122] on icon at bounding box center [501, 124] width 6 height 6
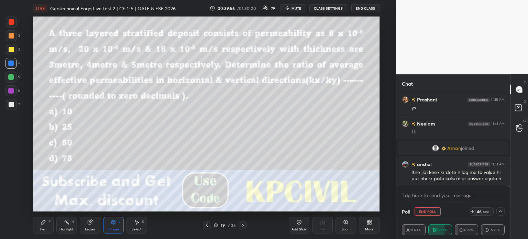
scroll to position [0, 0]
click at [499, 212] on icon at bounding box center [501, 212] width 6 height 6
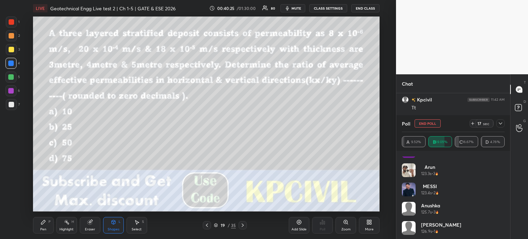
scroll to position [3, 0]
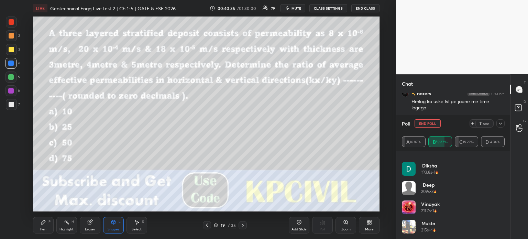
click at [472, 123] on icon at bounding box center [473, 124] width 6 height 6
click at [497, 125] on div at bounding box center [501, 123] width 8 height 8
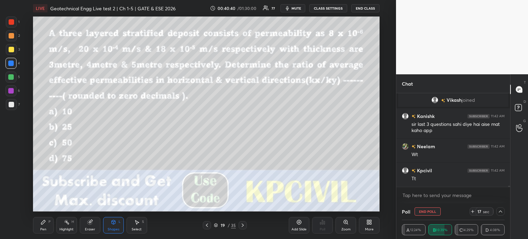
click at [472, 211] on icon at bounding box center [473, 212] width 6 height 6
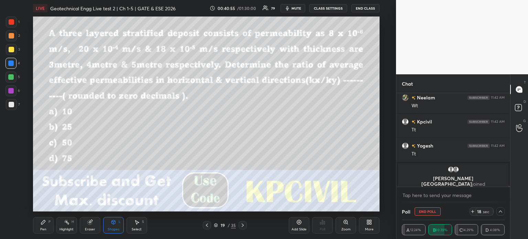
click at [503, 214] on icon at bounding box center [501, 212] width 6 height 6
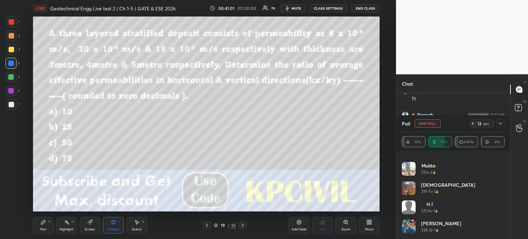
click at [471, 125] on icon at bounding box center [473, 124] width 6 height 6
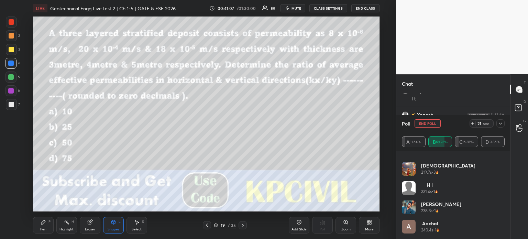
click at [500, 125] on icon at bounding box center [501, 124] width 6 height 6
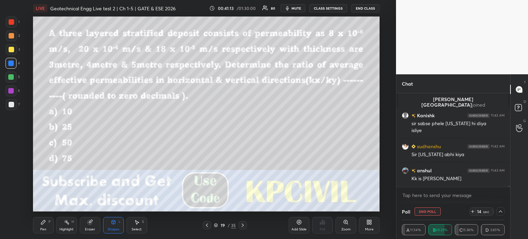
click at [502, 210] on icon at bounding box center [501, 212] width 6 height 6
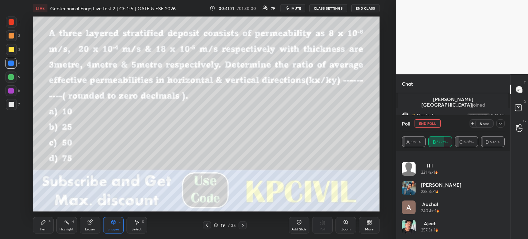
click at [473, 122] on icon at bounding box center [473, 124] width 6 height 6
click at [500, 123] on icon at bounding box center [501, 124] width 6 height 6
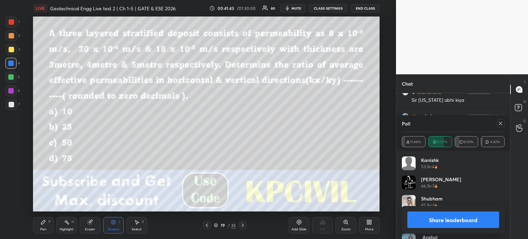
click at [502, 123] on icon at bounding box center [501, 124] width 6 height 6
type textarea "x"
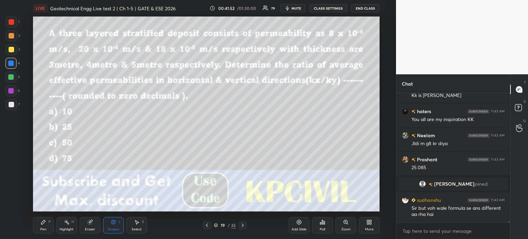
click at [45, 225] on icon at bounding box center [44, 222] width 6 height 6
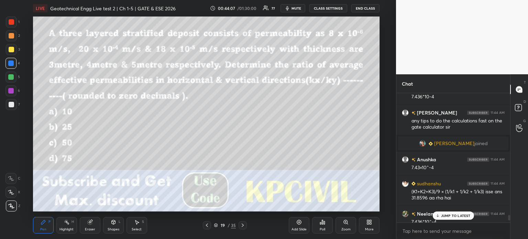
scroll to position [9127, 0]
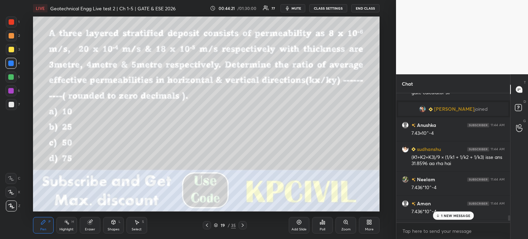
click at [449, 213] on div "1 NEW MESSAGE" at bounding box center [453, 216] width 41 height 8
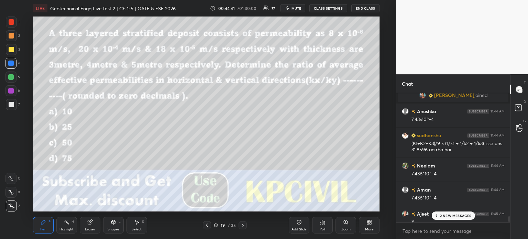
scroll to position [9175, 0]
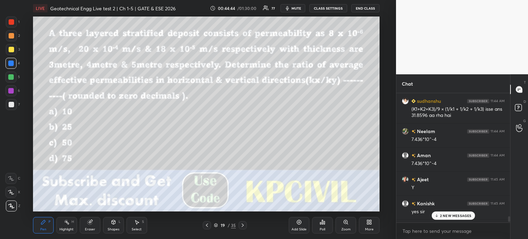
click at [461, 216] on p "2 NEW MESSAGES" at bounding box center [456, 216] width 32 height 4
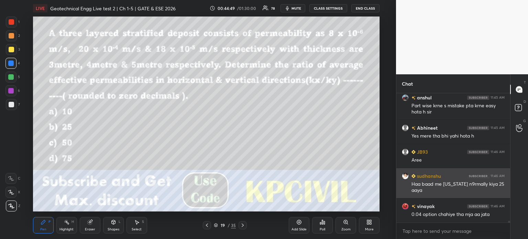
scroll to position [9667, 0]
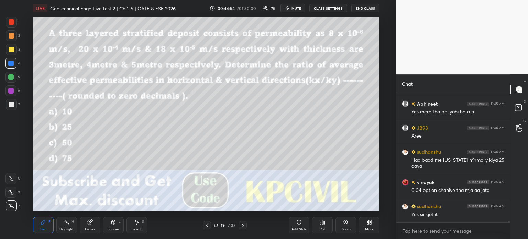
click at [298, 224] on icon at bounding box center [300, 222] width 6 height 6
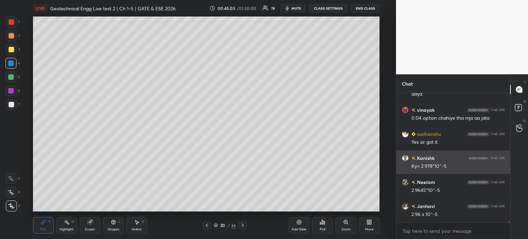
scroll to position [9763, 0]
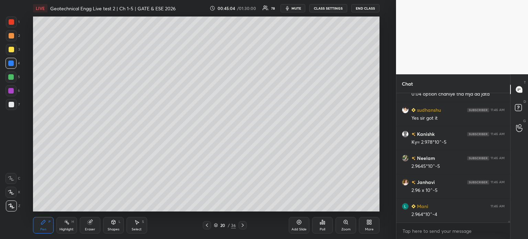
click at [92, 228] on div "Eraser" at bounding box center [90, 229] width 10 height 3
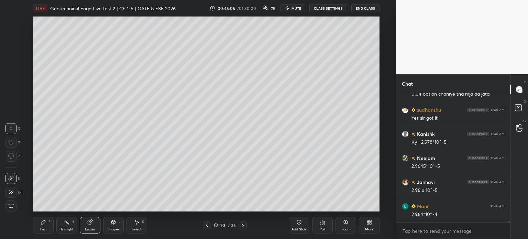
click at [39, 225] on div "Pen P" at bounding box center [43, 225] width 21 height 17
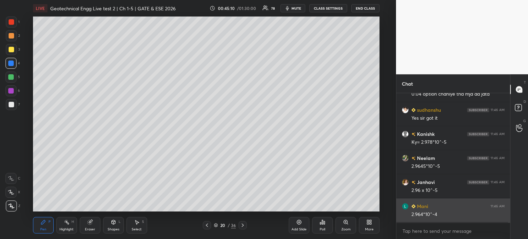
scroll to position [9787, 0]
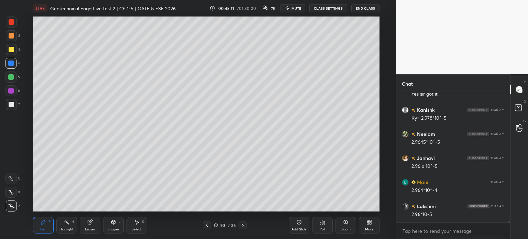
click at [10, 106] on div at bounding box center [12, 105] width 6 height 6
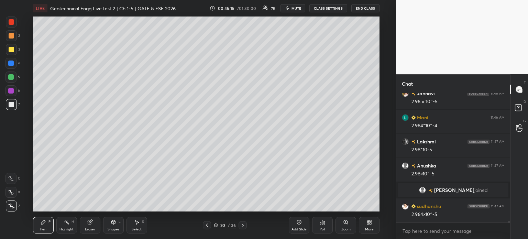
scroll to position [9631, 0]
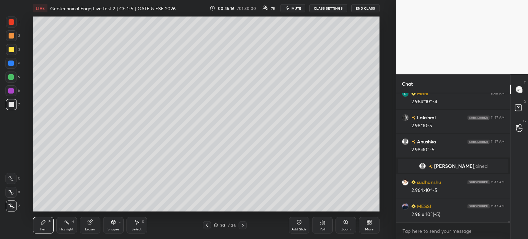
click at [207, 227] on icon at bounding box center [207, 226] width 6 height 6
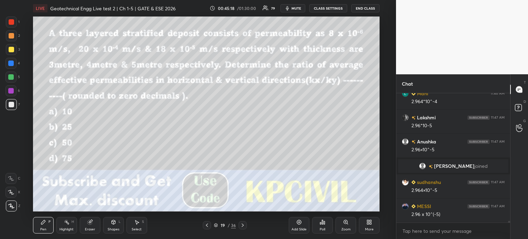
click at [243, 226] on icon at bounding box center [243, 225] width 2 height 3
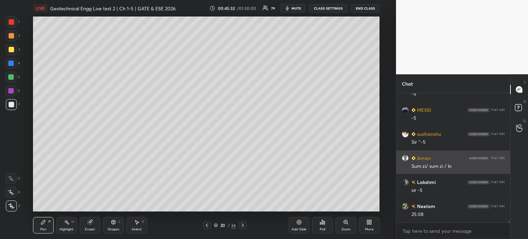
scroll to position [9799, 0]
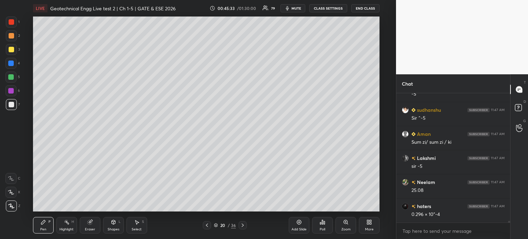
click at [93, 226] on div "Eraser" at bounding box center [90, 225] width 21 height 17
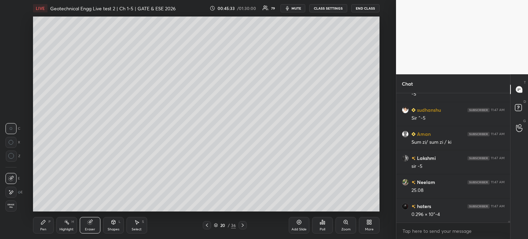
scroll to position [9824, 0]
click at [40, 226] on div "Pen P" at bounding box center [43, 225] width 21 height 17
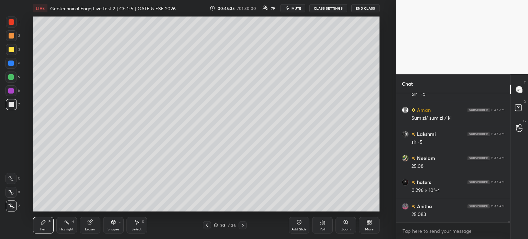
scroll to position [9848, 0]
click at [88, 228] on div "Eraser" at bounding box center [90, 229] width 10 height 3
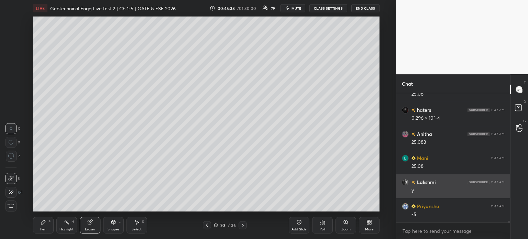
scroll to position [9920, 0]
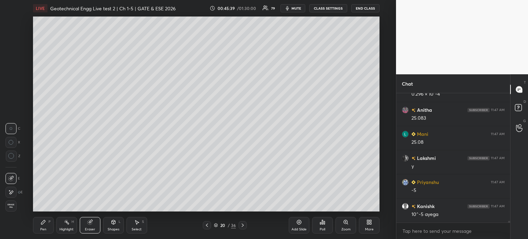
click at [41, 226] on div "Pen P" at bounding box center [43, 225] width 21 height 17
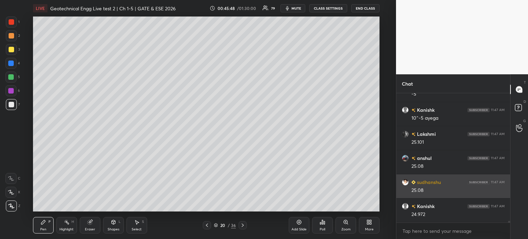
scroll to position [10040, 0]
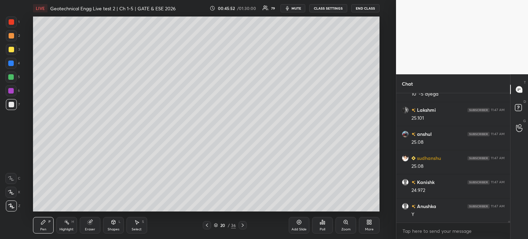
click at [204, 227] on icon at bounding box center [207, 226] width 6 height 6
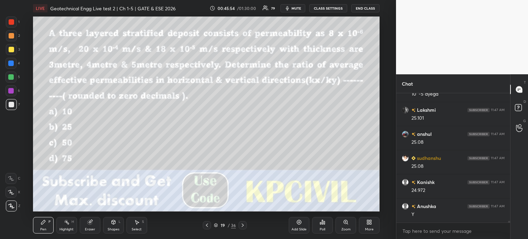
click at [11, 37] on div at bounding box center [12, 36] width 6 height 6
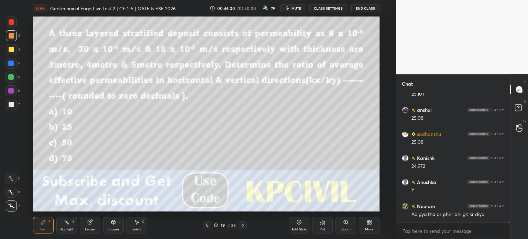
scroll to position [10088, 0]
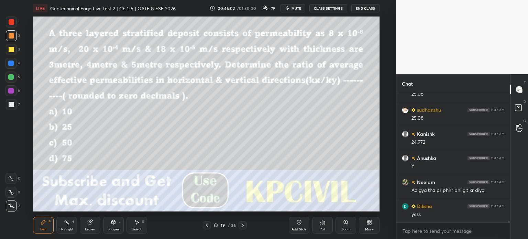
click at [243, 224] on icon at bounding box center [243, 226] width 6 height 6
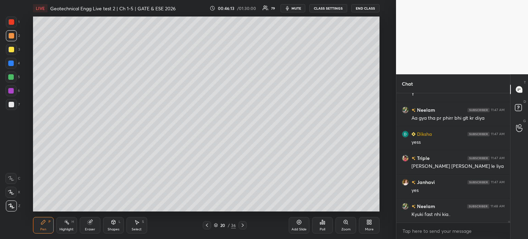
scroll to position [10185, 0]
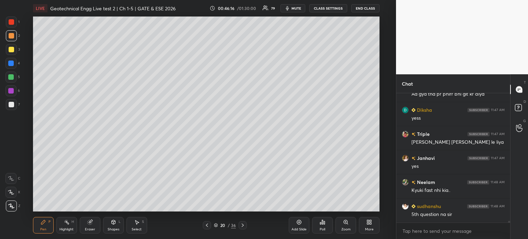
click at [208, 226] on icon at bounding box center [207, 226] width 6 height 6
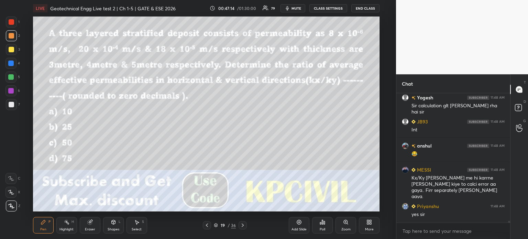
scroll to position [10547, 0]
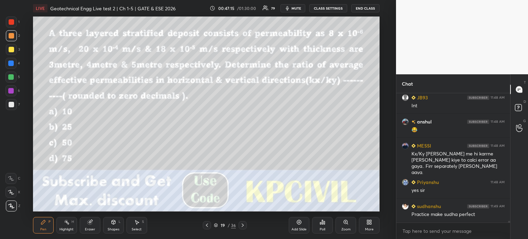
click at [241, 224] on icon at bounding box center [243, 226] width 6 height 6
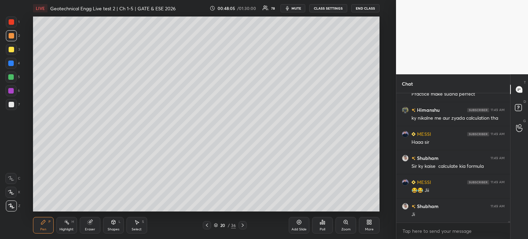
scroll to position [10674, 0]
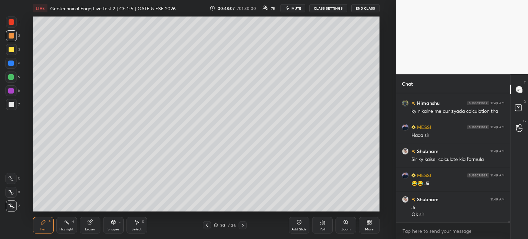
click at [367, 5] on button "End Class" at bounding box center [366, 8] width 28 height 8
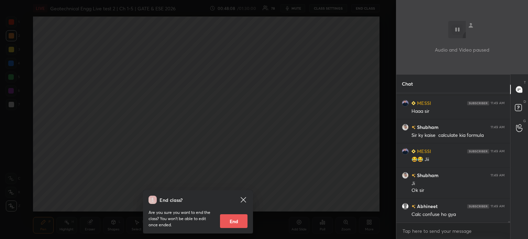
scroll to position [10728, 0]
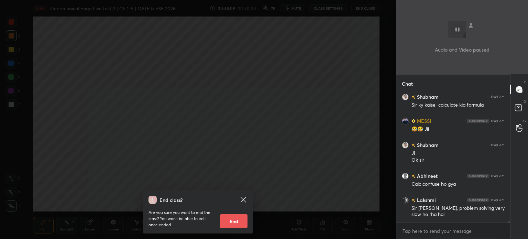
click at [252, 121] on div "End class? Are you sure you want to end the class? You won’t be able to edit on…" at bounding box center [198, 119] width 396 height 239
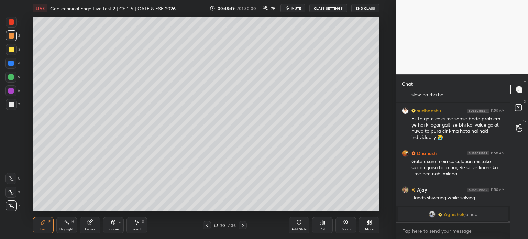
scroll to position [10518, 0]
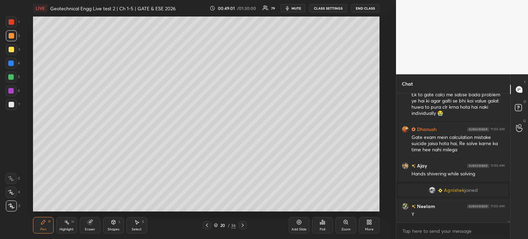
click at [243, 226] on icon at bounding box center [243, 226] width 6 height 6
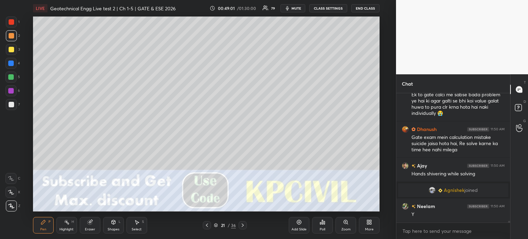
click at [243, 226] on icon at bounding box center [243, 226] width 6 height 6
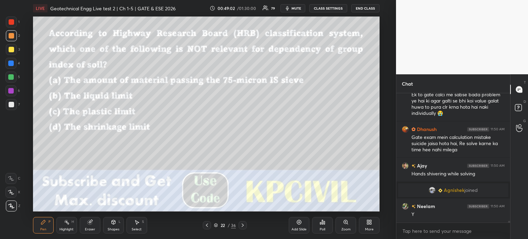
scroll to position [10542, 0]
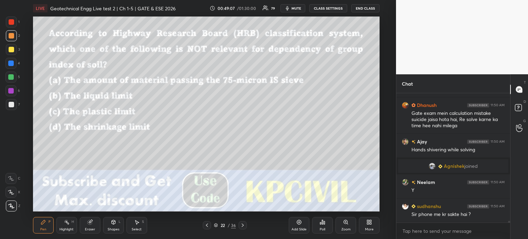
click at [324, 226] on div "Poll" at bounding box center [322, 225] width 21 height 17
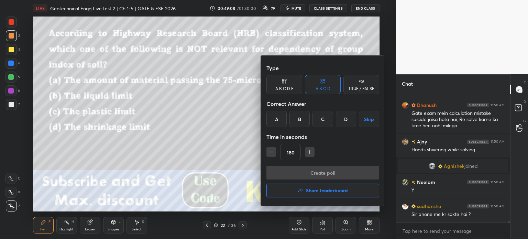
click at [341, 119] on div "D" at bounding box center [346, 119] width 20 height 17
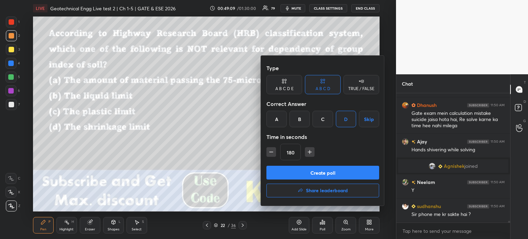
scroll to position [10566, 0]
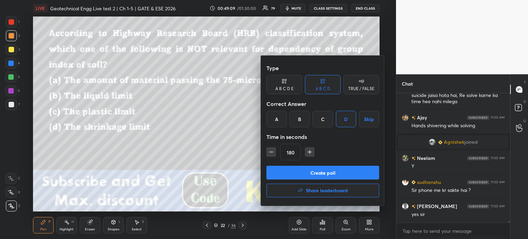
click at [267, 152] on button "button" at bounding box center [272, 152] width 10 height 10
click at [270, 151] on icon "button" at bounding box center [271, 152] width 7 height 7
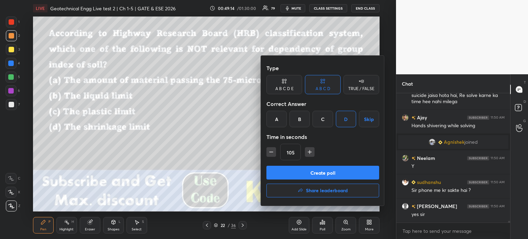
click at [271, 152] on icon "button" at bounding box center [271, 152] width 3 height 0
type input "90"
click at [284, 173] on button "Create poll" at bounding box center [323, 173] width 113 height 14
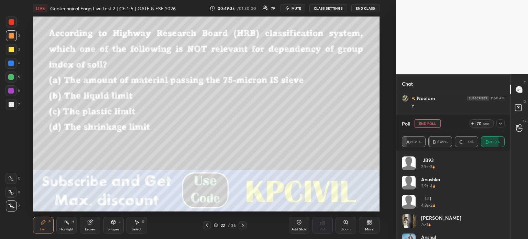
scroll to position [0, 0]
click at [500, 123] on icon at bounding box center [501, 124] width 6 height 6
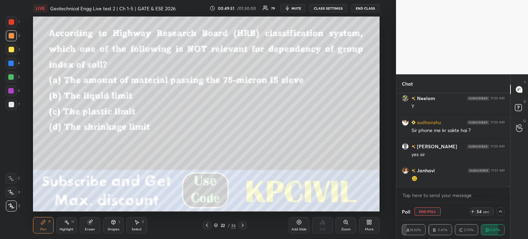
click at [503, 211] on icon at bounding box center [501, 212] width 6 height 6
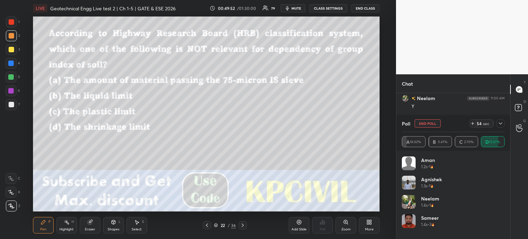
scroll to position [78, 101]
click at [499, 123] on icon at bounding box center [501, 124] width 6 height 6
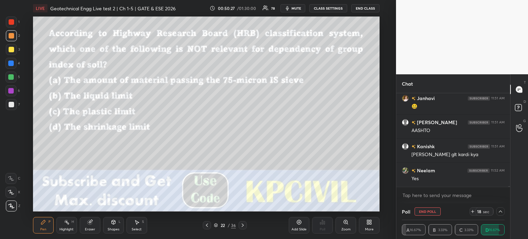
click at [9, 64] on div at bounding box center [11, 64] width 6 height 6
click at [117, 224] on div "Shapes L" at bounding box center [113, 225] width 21 height 17
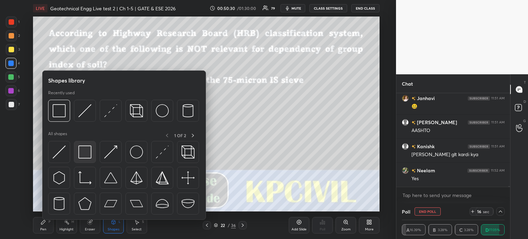
click at [89, 157] on img at bounding box center [84, 152] width 13 height 13
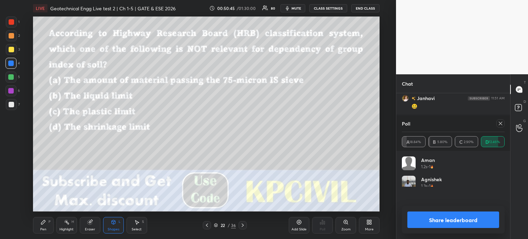
scroll to position [80, 101]
click at [503, 126] on icon at bounding box center [501, 124] width 6 height 6
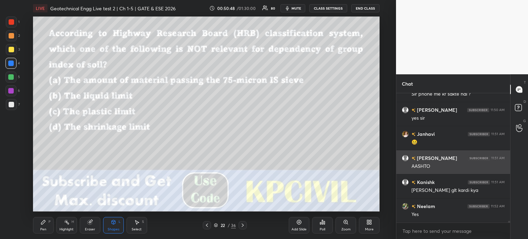
scroll to position [2, 2]
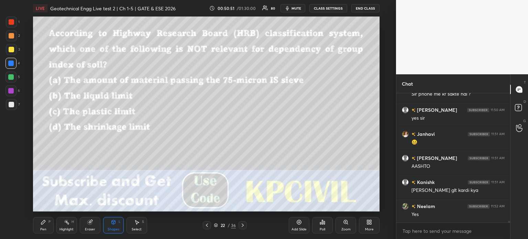
click at [11, 33] on div at bounding box center [11, 35] width 11 height 11
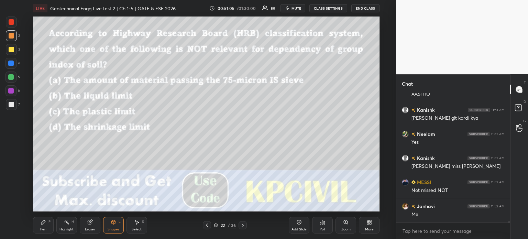
scroll to position [10758, 0]
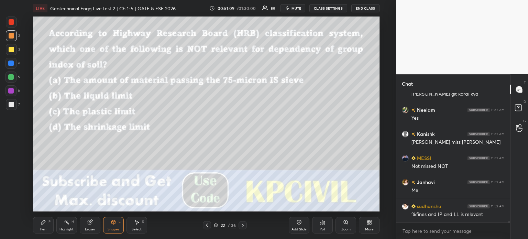
click at [42, 232] on div "Pen P" at bounding box center [43, 225] width 21 height 17
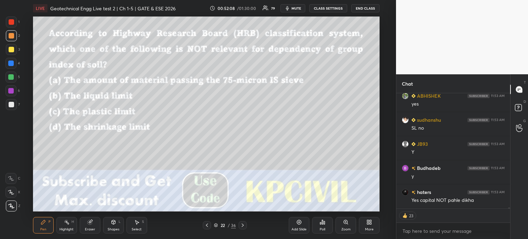
scroll to position [11236, 0]
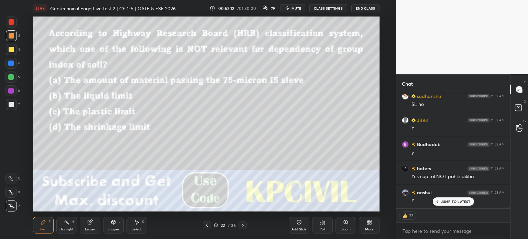
click at [242, 224] on icon at bounding box center [243, 226] width 6 height 6
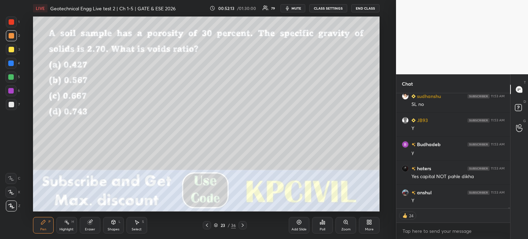
scroll to position [11260, 0]
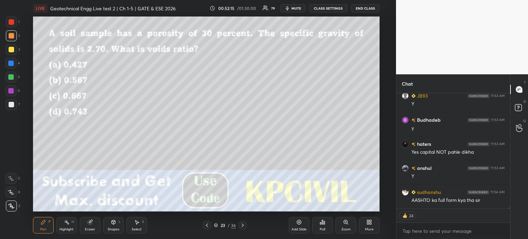
click at [321, 225] on icon at bounding box center [323, 222] width 6 height 6
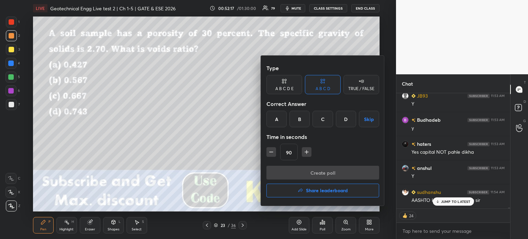
scroll to position [11284, 0]
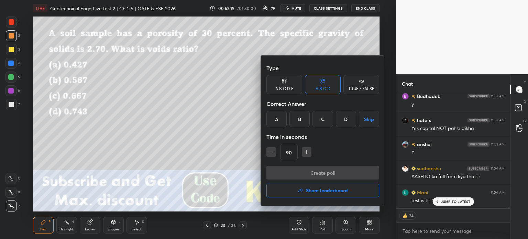
click at [278, 118] on div "A" at bounding box center [277, 119] width 20 height 17
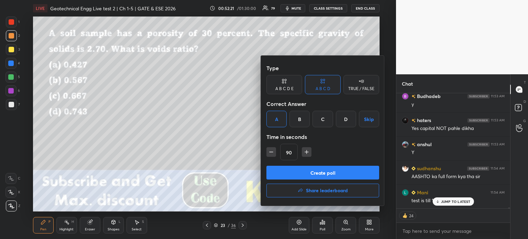
click at [314, 175] on button "Create poll" at bounding box center [323, 173] width 113 height 14
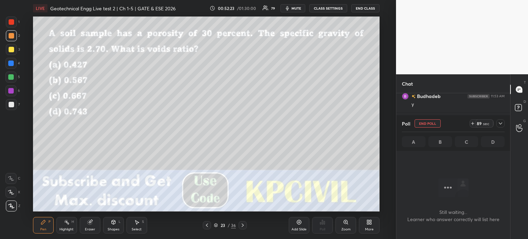
scroll to position [11306, 0]
click at [499, 123] on icon at bounding box center [501, 124] width 6 height 6
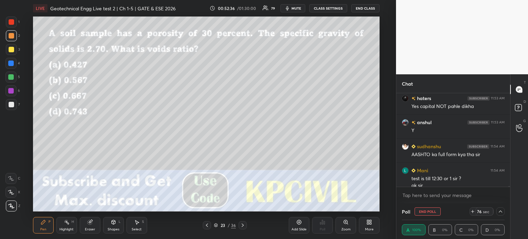
scroll to position [11313, 0]
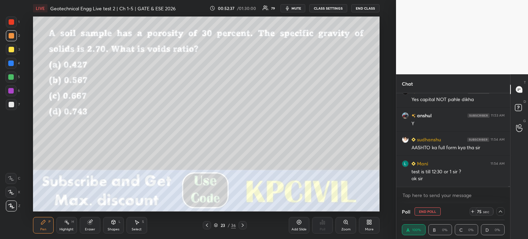
click at [504, 212] on div at bounding box center [501, 211] width 8 height 8
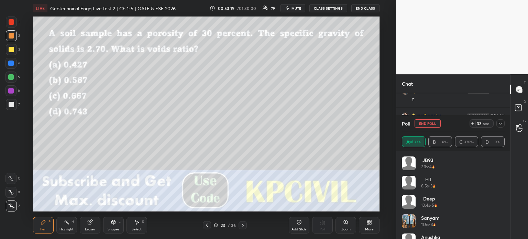
scroll to position [11361, 0]
click at [499, 123] on icon at bounding box center [501, 124] width 6 height 6
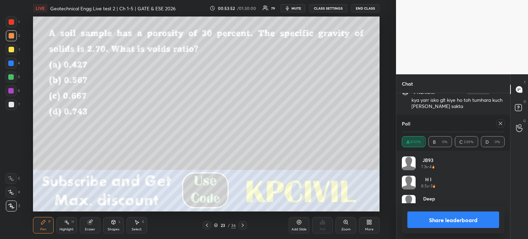
scroll to position [80, 101]
click at [500, 122] on icon at bounding box center [501, 124] width 6 height 6
type textarea "x"
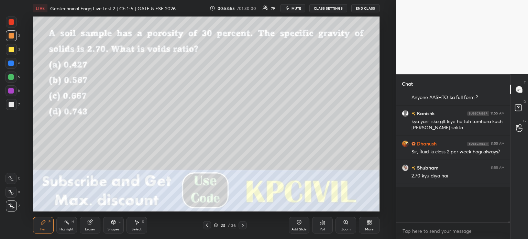
scroll to position [116, 112]
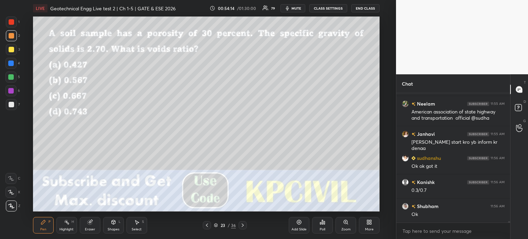
click at [83, 228] on div "Eraser" at bounding box center [90, 225] width 21 height 17
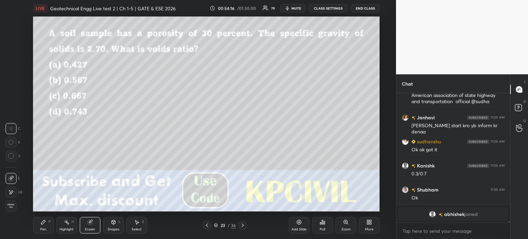
click at [41, 229] on div "Pen" at bounding box center [43, 229] width 6 height 3
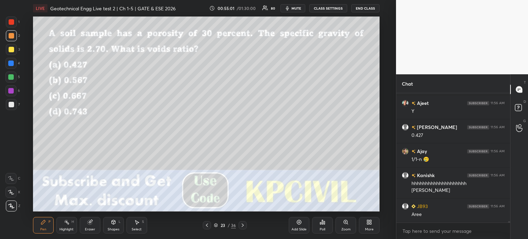
scroll to position [11701, 0]
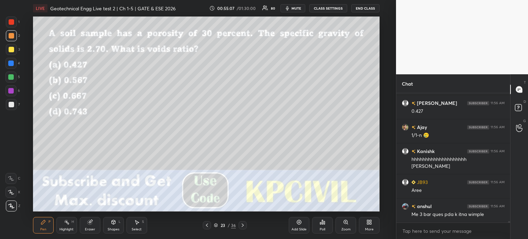
click at [241, 227] on icon at bounding box center [243, 226] width 6 height 6
click at [323, 225] on div "Poll" at bounding box center [322, 225] width 21 height 17
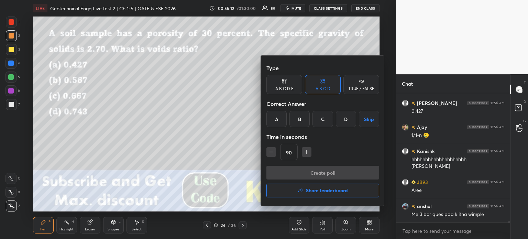
click at [281, 119] on div "A" at bounding box center [277, 119] width 20 height 17
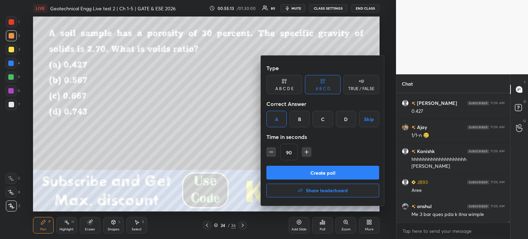
click at [216, 124] on div at bounding box center [264, 119] width 528 height 239
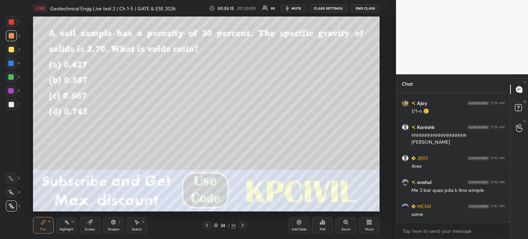
click at [239, 225] on div at bounding box center [243, 225] width 8 height 8
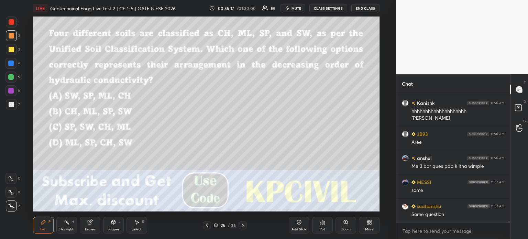
scroll to position [11773, 0]
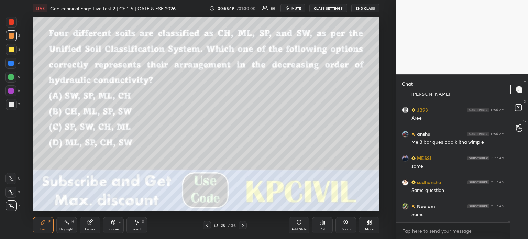
click at [321, 228] on div "Poll" at bounding box center [323, 229] width 6 height 3
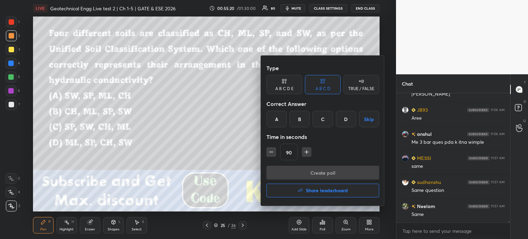
click at [277, 113] on div "A" at bounding box center [277, 119] width 20 height 17
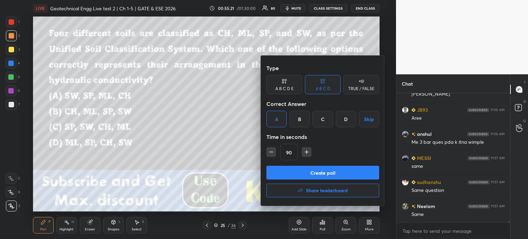
click at [310, 151] on icon "button" at bounding box center [306, 152] width 7 height 7
type input "105"
click at [303, 169] on button "Create poll" at bounding box center [323, 173] width 113 height 14
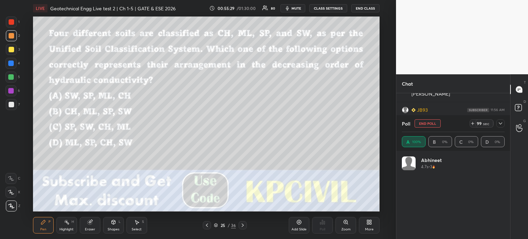
scroll to position [80, 101]
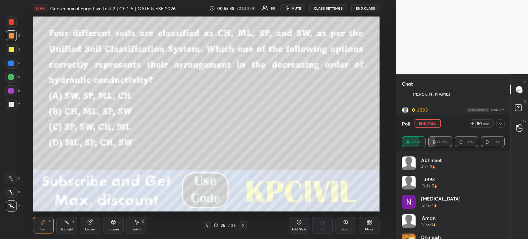
click at [504, 122] on div at bounding box center [501, 123] width 8 height 8
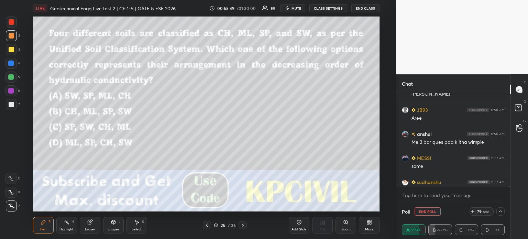
scroll to position [11809, 0]
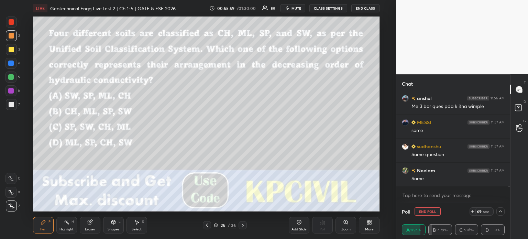
click at [502, 211] on icon at bounding box center [501, 212] width 6 height 6
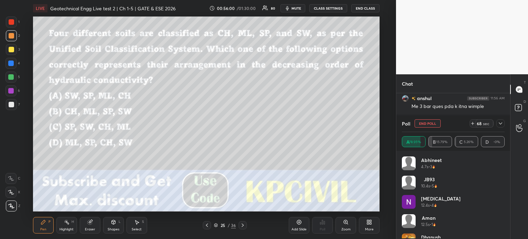
scroll to position [80, 101]
click at [500, 122] on icon at bounding box center [501, 124] width 6 height 6
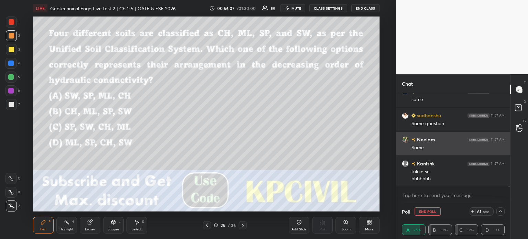
scroll to position [11864, 0]
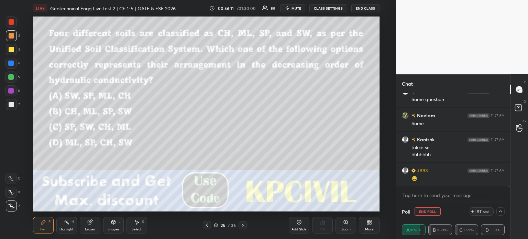
click at [503, 215] on div at bounding box center [501, 211] width 8 height 8
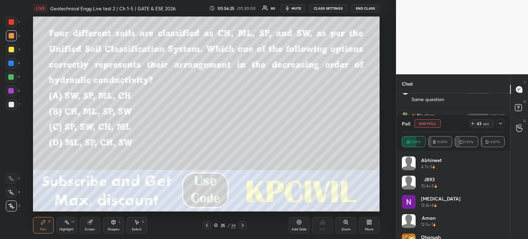
scroll to position [11888, 0]
click at [502, 124] on icon at bounding box center [501, 124] width 6 height 6
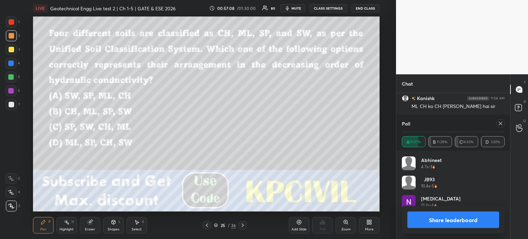
scroll to position [80, 101]
click at [500, 123] on icon at bounding box center [500, 123] width 3 height 3
type textarea "x"
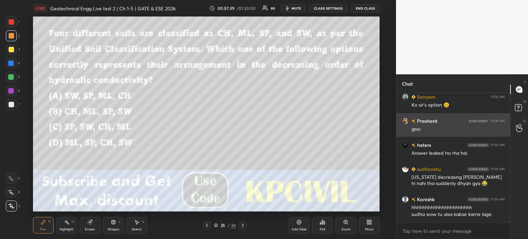
scroll to position [12082, 0]
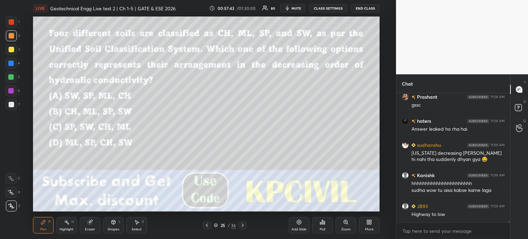
click at [11, 106] on div at bounding box center [12, 105] width 6 height 6
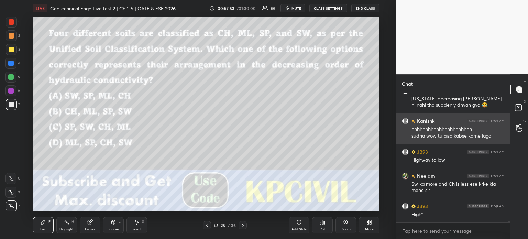
scroll to position [12161, 0]
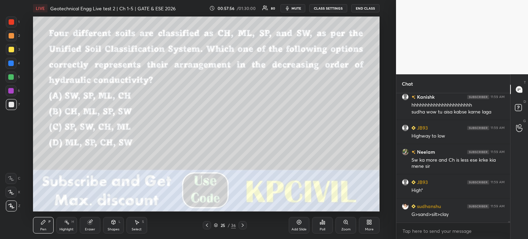
click at [10, 50] on div at bounding box center [12, 50] width 6 height 6
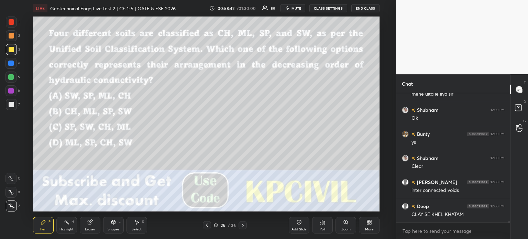
scroll to position [12600, 0]
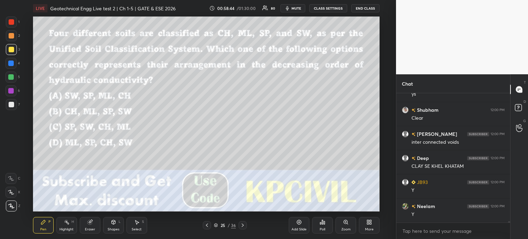
click at [242, 226] on icon at bounding box center [243, 226] width 6 height 6
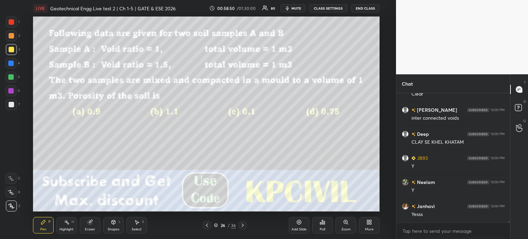
scroll to position [12655, 0]
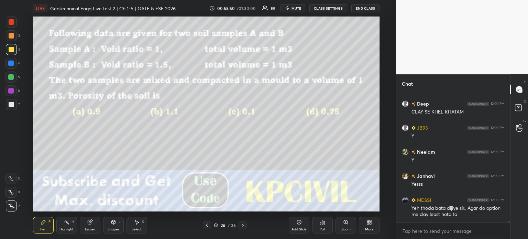
click at [323, 225] on div "Poll" at bounding box center [322, 225] width 21 height 17
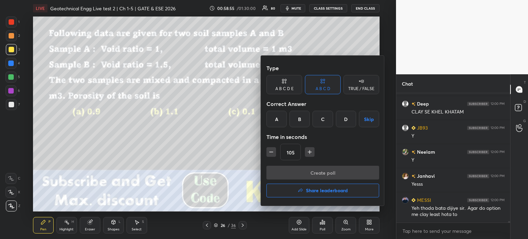
click at [209, 228] on div at bounding box center [264, 119] width 528 height 239
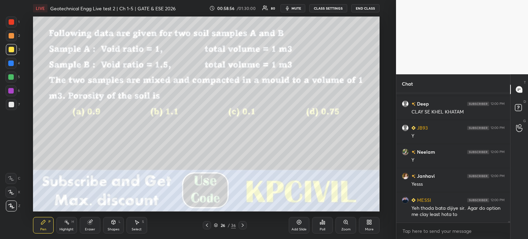
click at [209, 228] on div at bounding box center [207, 225] width 8 height 8
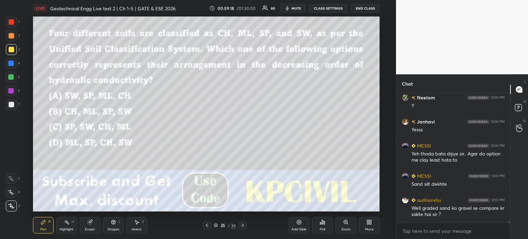
scroll to position [12733, 0]
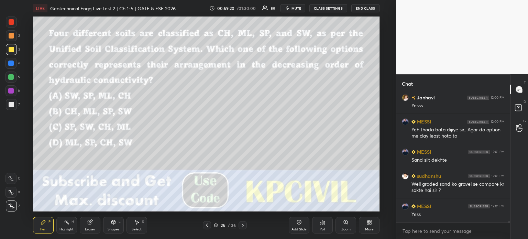
click at [11, 105] on div at bounding box center [12, 105] width 6 height 6
click at [7, 35] on div at bounding box center [11, 35] width 11 height 11
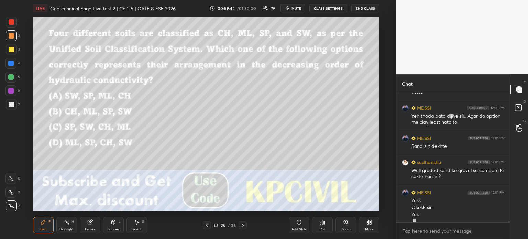
scroll to position [12754, 0]
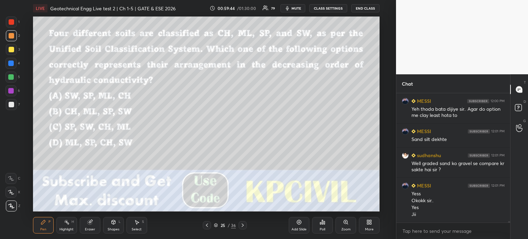
click at [243, 224] on icon at bounding box center [243, 226] width 6 height 6
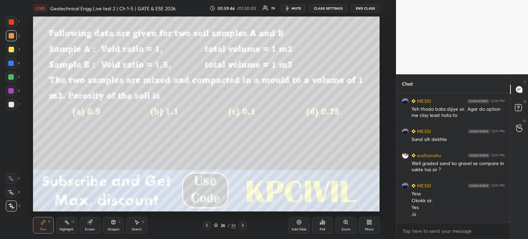
click at [324, 228] on div "Poll" at bounding box center [323, 229] width 6 height 3
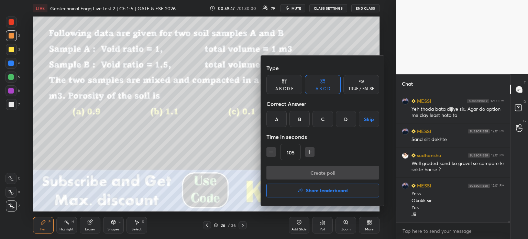
click at [325, 121] on div "C" at bounding box center [323, 119] width 20 height 17
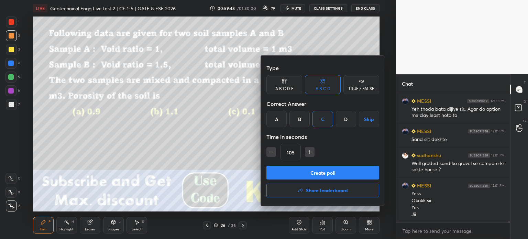
click at [305, 150] on button "button" at bounding box center [310, 152] width 10 height 10
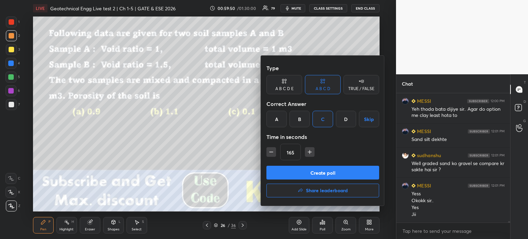
type input "180"
click at [302, 172] on button "Create poll" at bounding box center [323, 173] width 113 height 14
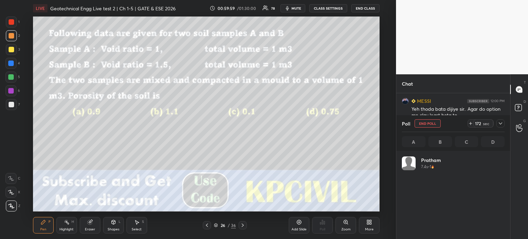
scroll to position [80, 101]
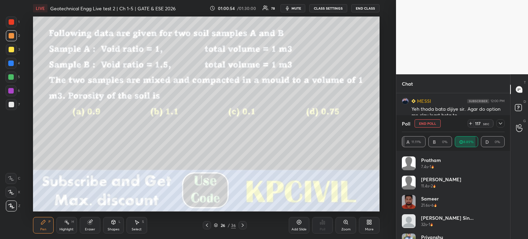
click at [304, 7] on button "mute" at bounding box center [293, 8] width 25 height 8
click at [499, 125] on icon at bounding box center [501, 124] width 6 height 6
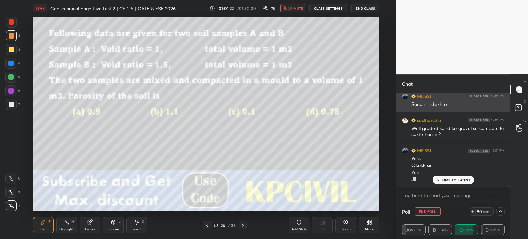
scroll to position [12789, 0]
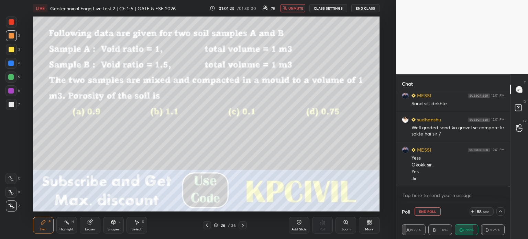
click at [293, 10] on span "unmute" at bounding box center [296, 8] width 15 height 5
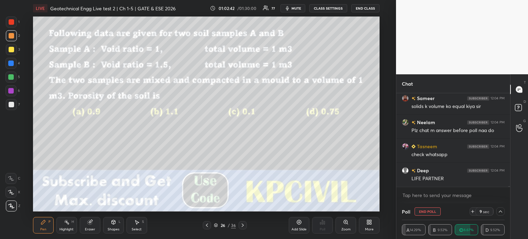
scroll to position [13229, 0]
click at [472, 215] on div "6 sec" at bounding box center [482, 211] width 24 height 8
click at [472, 215] on div "20 sec" at bounding box center [482, 211] width 24 height 8
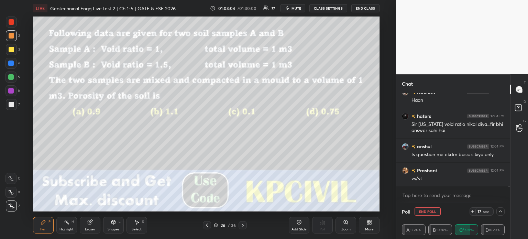
scroll to position [13386, 0]
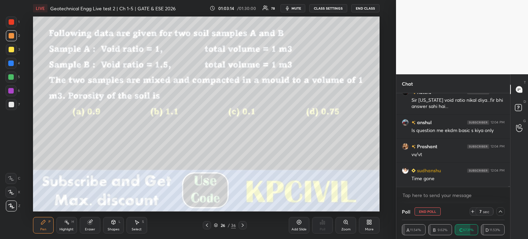
click at [472, 215] on div "7 sec" at bounding box center [482, 211] width 24 height 8
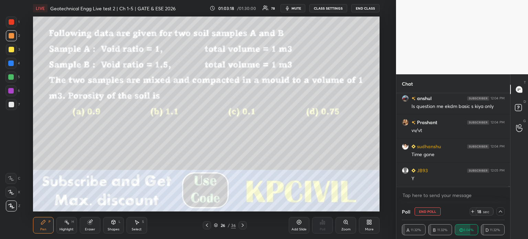
click at [472, 215] on div "18 sec" at bounding box center [482, 211] width 24 height 8
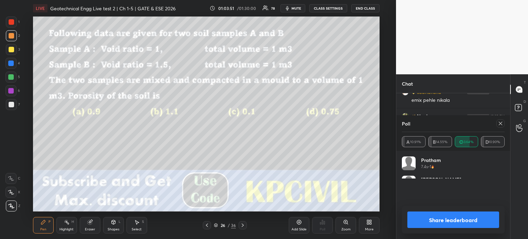
scroll to position [80, 101]
click at [498, 125] on icon at bounding box center [501, 124] width 6 height 6
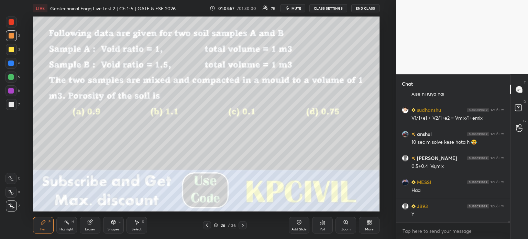
scroll to position [13094, 0]
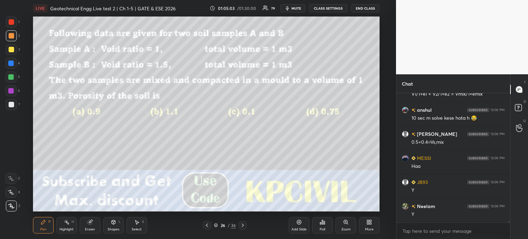
click at [10, 107] on div at bounding box center [12, 105] width 6 height 6
click at [139, 229] on div "Select" at bounding box center [137, 229] width 10 height 3
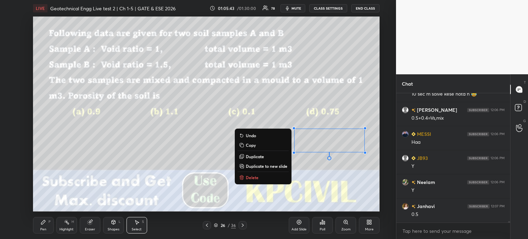
scroll to position [13142, 0]
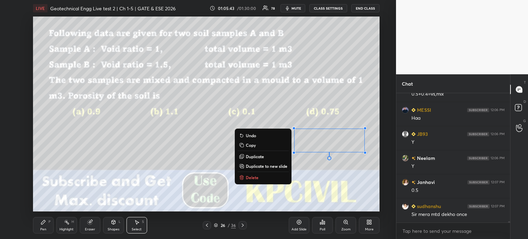
click at [47, 226] on div "Pen P" at bounding box center [43, 225] width 21 height 17
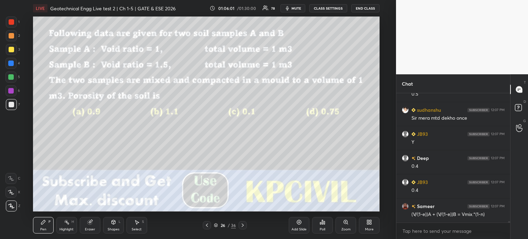
scroll to position [13263, 0]
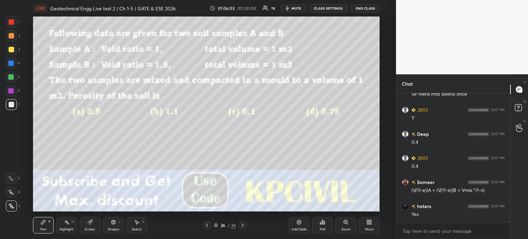
click at [241, 228] on icon at bounding box center [243, 226] width 6 height 6
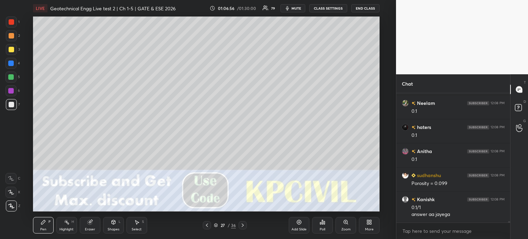
scroll to position [13565, 0]
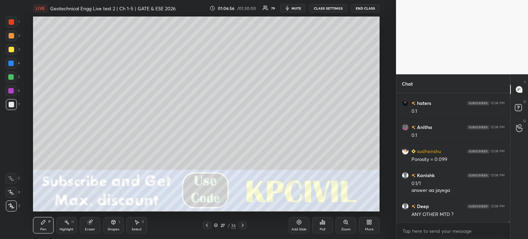
click at [93, 227] on div "Eraser" at bounding box center [90, 225] width 21 height 17
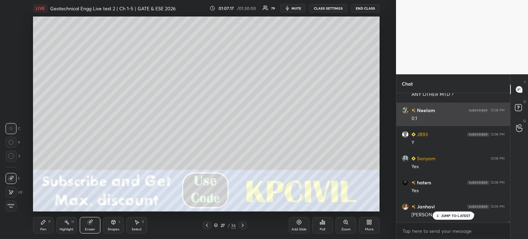
scroll to position [13710, 0]
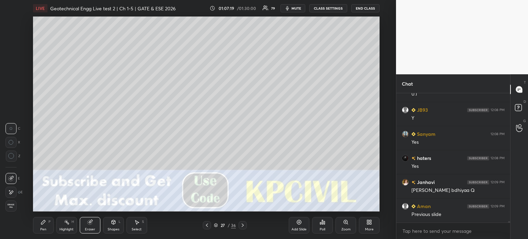
click at [208, 226] on icon at bounding box center [207, 226] width 6 height 6
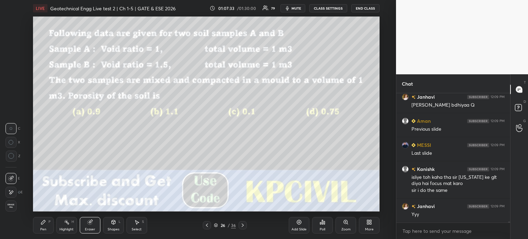
scroll to position [13825, 0]
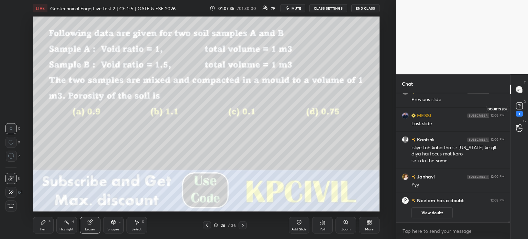
click at [518, 107] on rect at bounding box center [519, 106] width 7 height 7
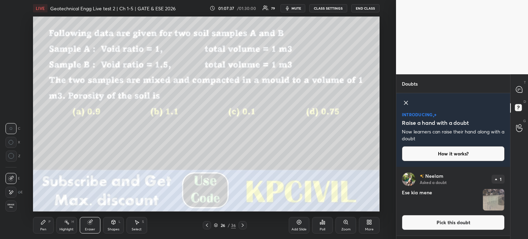
click at [473, 222] on button "Pick this doubt" at bounding box center [453, 222] width 103 height 15
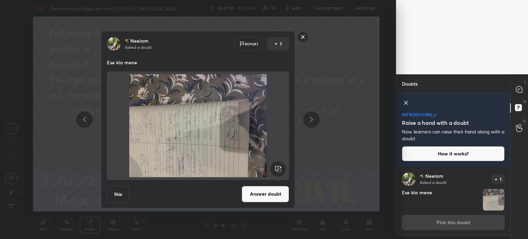
click at [272, 167] on rect at bounding box center [277, 168] width 15 height 15
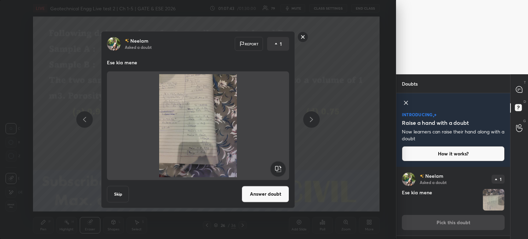
click at [269, 186] on button "Answer doubt" at bounding box center [265, 194] width 47 height 17
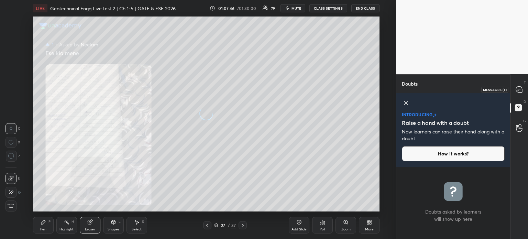
click at [522, 93] on div at bounding box center [520, 89] width 14 height 12
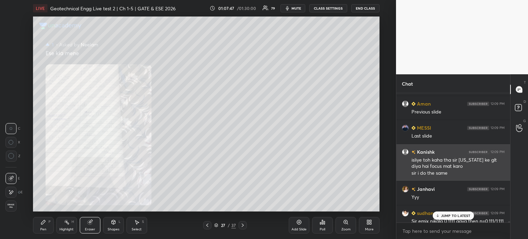
scroll to position [13572, 0]
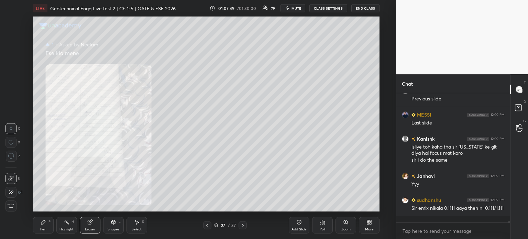
click at [340, 226] on div "Zoom" at bounding box center [346, 225] width 21 height 17
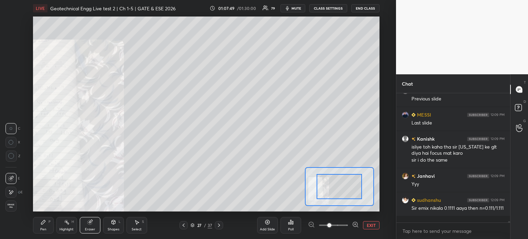
click at [340, 226] on span at bounding box center [333, 225] width 29 height 10
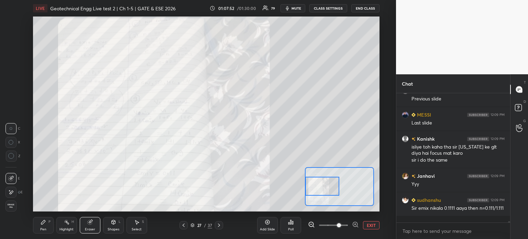
drag, startPoint x: 342, startPoint y: 183, endPoint x: 315, endPoint y: 182, distance: 26.5
click at [315, 182] on div at bounding box center [322, 186] width 34 height 19
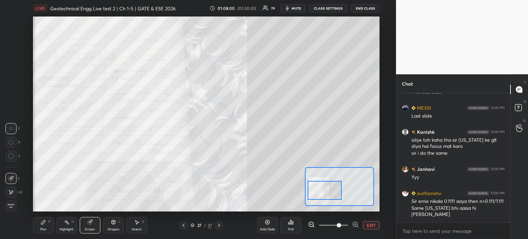
drag, startPoint x: 315, startPoint y: 182, endPoint x: 318, endPoint y: 186, distance: 4.8
click at [318, 186] on div at bounding box center [325, 190] width 34 height 19
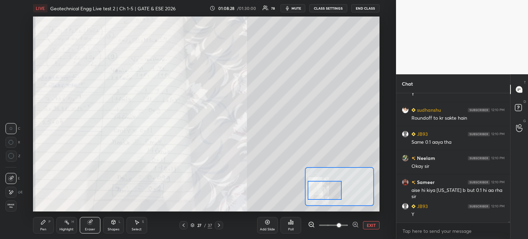
scroll to position [13802, 0]
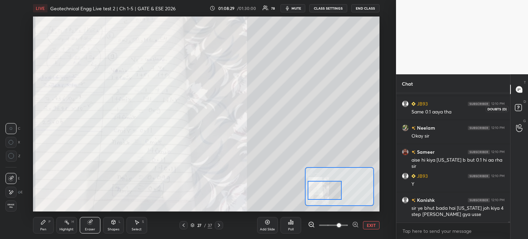
click at [520, 106] on rect at bounding box center [518, 108] width 7 height 7
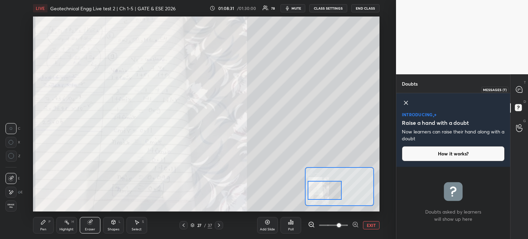
click at [518, 90] on icon at bounding box center [518, 90] width 1 height 0
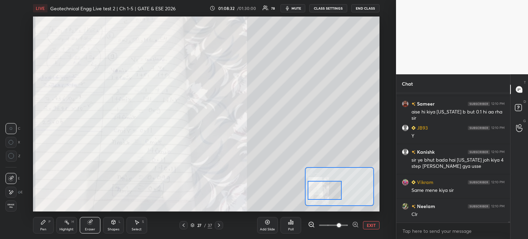
scroll to position [13880, 0]
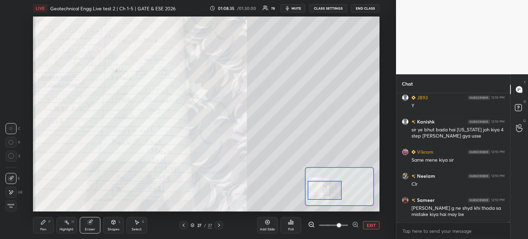
click at [186, 228] on div at bounding box center [184, 225] width 8 height 8
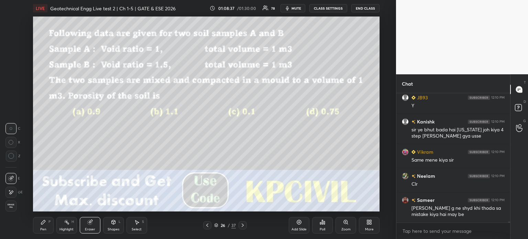
scroll to position [13905, 0]
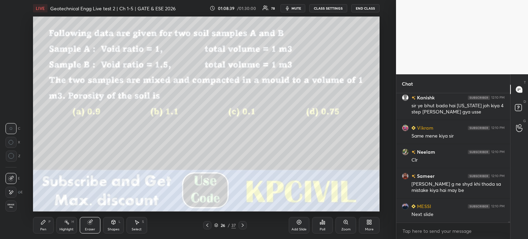
click at [240, 225] on icon at bounding box center [243, 226] width 6 height 6
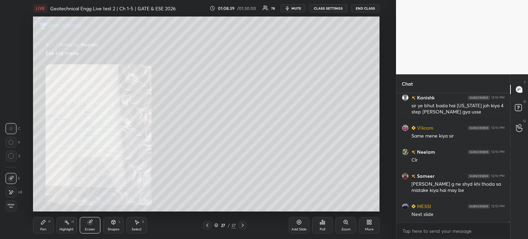
click at [240, 225] on icon at bounding box center [243, 226] width 6 height 6
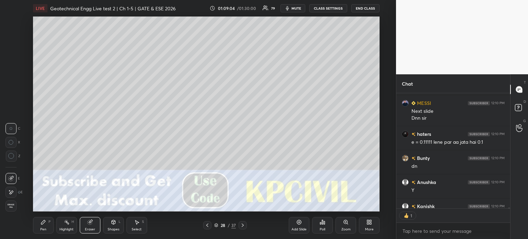
scroll to position [14046, 0]
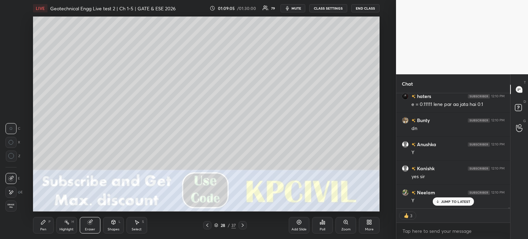
click at [245, 223] on icon at bounding box center [243, 226] width 6 height 6
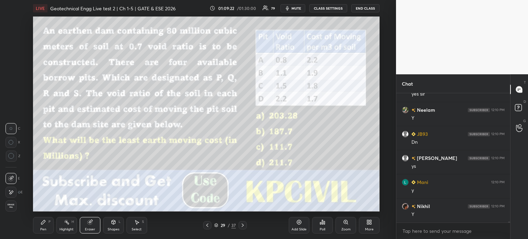
scroll to position [14152, 0]
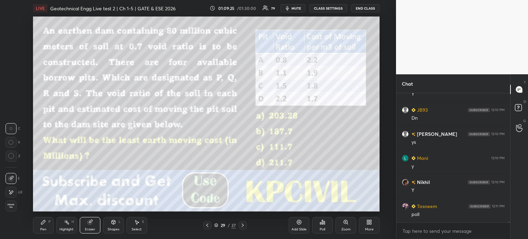
click at [325, 225] on div "Poll" at bounding box center [322, 225] width 21 height 17
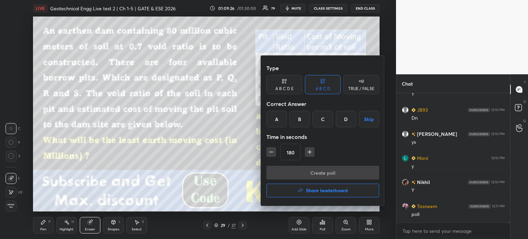
click at [297, 121] on div "B" at bounding box center [300, 119] width 20 height 17
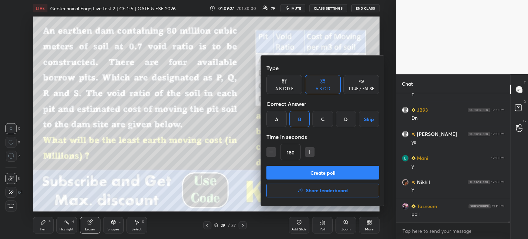
click at [308, 169] on button "Create poll" at bounding box center [323, 173] width 113 height 14
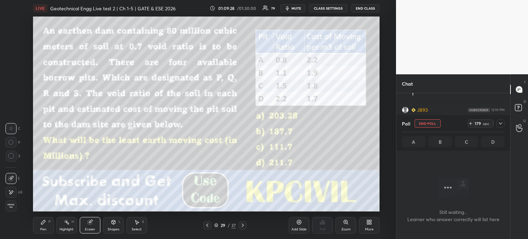
scroll to position [91, 112]
click at [498, 125] on icon at bounding box center [501, 124] width 6 height 6
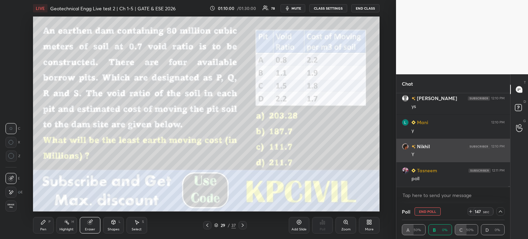
scroll to position [0, 2]
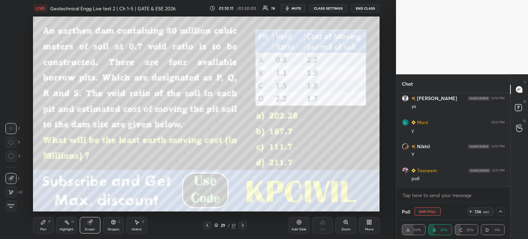
click at [301, 8] on span "mute" at bounding box center [297, 8] width 10 height 5
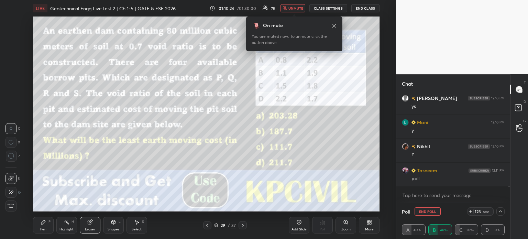
scroll to position [14218, 0]
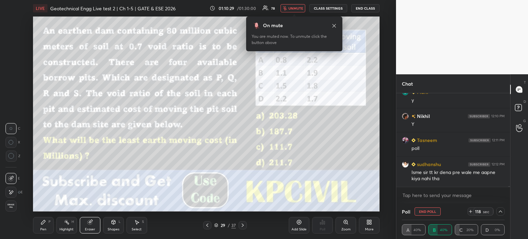
click at [471, 208] on div "118 sec" at bounding box center [481, 211] width 26 height 8
click at [471, 213] on icon at bounding box center [471, 212] width 6 height 6
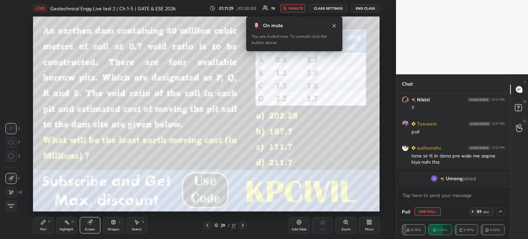
click at [301, 8] on span "unmute" at bounding box center [296, 8] width 15 height 5
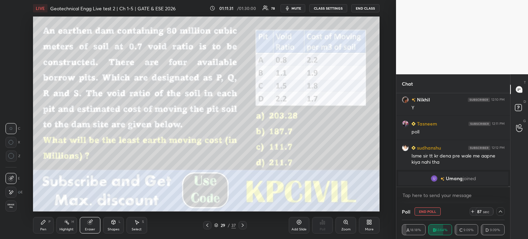
click at [504, 211] on div at bounding box center [501, 211] width 8 height 8
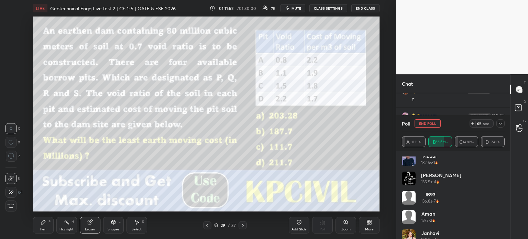
scroll to position [264, 0]
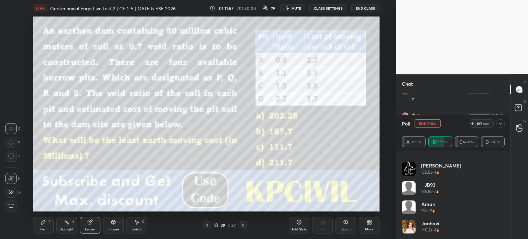
click at [501, 125] on icon at bounding box center [501, 124] width 6 height 6
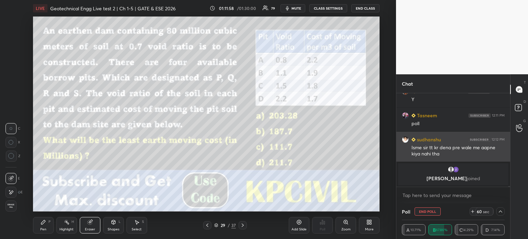
scroll to position [0, 0]
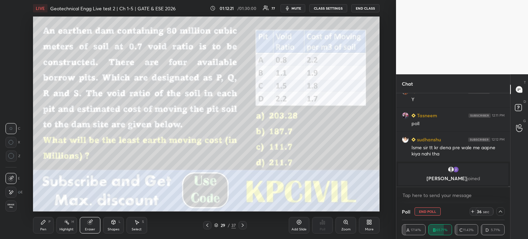
click at [500, 213] on icon at bounding box center [501, 212] width 6 height 6
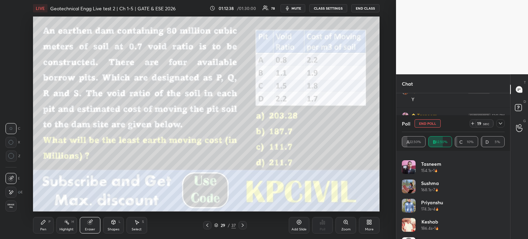
scroll to position [418, 0]
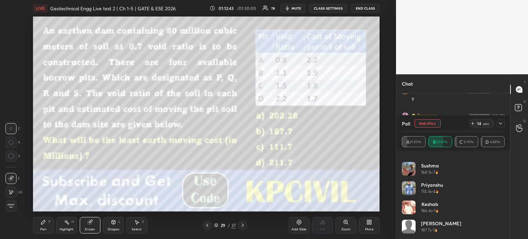
click at [501, 120] on div at bounding box center [501, 123] width 8 height 8
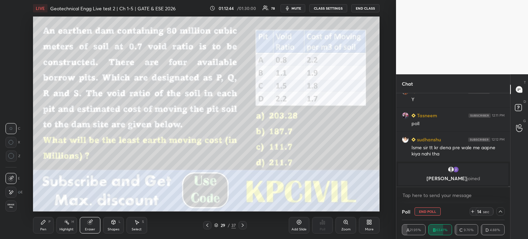
scroll to position [0, 0]
click at [476, 211] on div "11 sec" at bounding box center [485, 211] width 18 height 8
click at [500, 213] on icon at bounding box center [501, 212] width 6 height 6
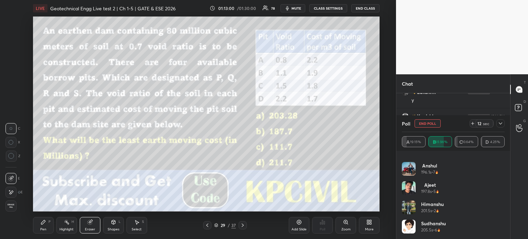
scroll to position [14228, 0]
click at [501, 122] on icon at bounding box center [501, 124] width 6 height 6
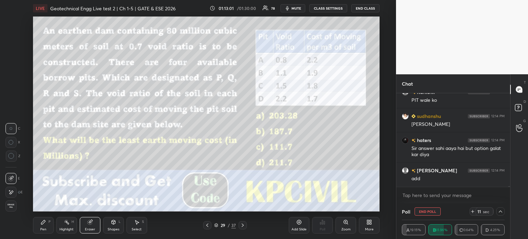
scroll to position [0, 2]
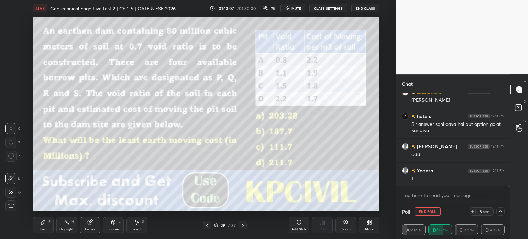
click at [474, 212] on icon at bounding box center [473, 212] width 6 height 6
click at [501, 210] on icon at bounding box center [501, 212] width 6 height 6
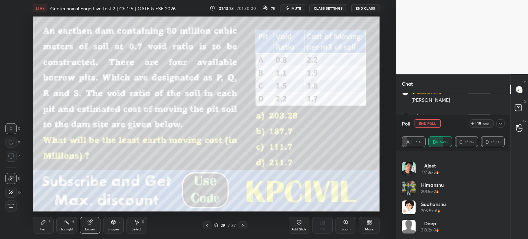
click at [498, 121] on icon at bounding box center [501, 124] width 6 height 6
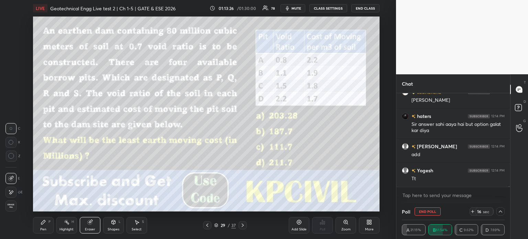
click at [471, 215] on div "16 sec" at bounding box center [482, 211] width 24 height 8
click at [472, 212] on icon at bounding box center [473, 212] width 6 height 6
click at [501, 209] on icon at bounding box center [501, 212] width 6 height 6
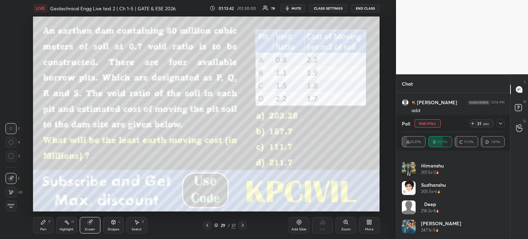
click at [499, 125] on icon at bounding box center [501, 124] width 6 height 6
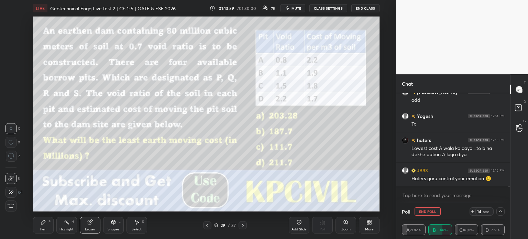
click at [498, 211] on div at bounding box center [501, 211] width 8 height 8
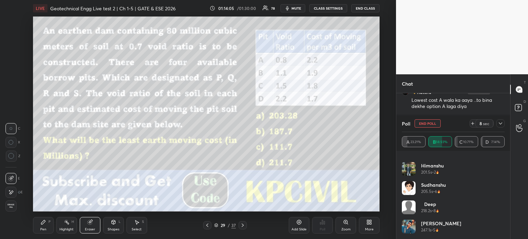
click at [503, 121] on icon at bounding box center [501, 124] width 6 height 6
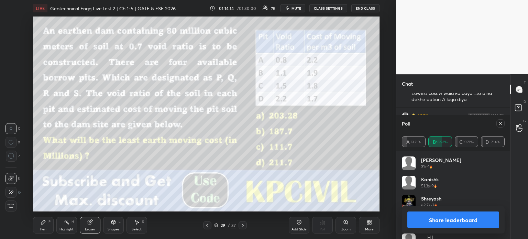
click at [498, 124] on icon at bounding box center [501, 124] width 6 height 6
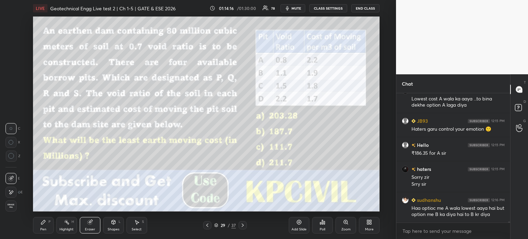
click at [38, 231] on div "Pen P" at bounding box center [43, 225] width 21 height 17
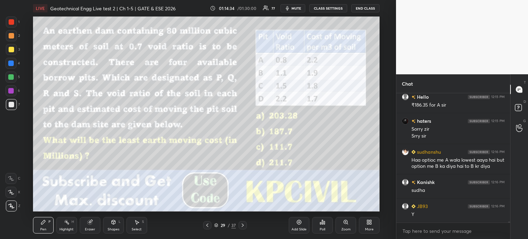
click at [9, 39] on div at bounding box center [11, 35] width 11 height 11
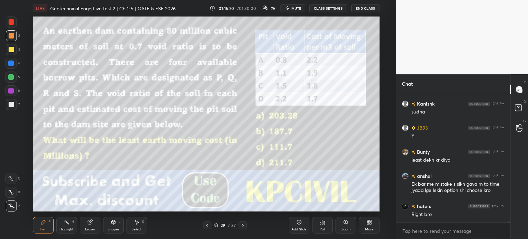
scroll to position [14513, 0]
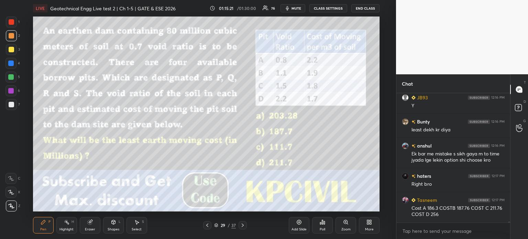
click at [241, 227] on icon at bounding box center [243, 226] width 6 height 6
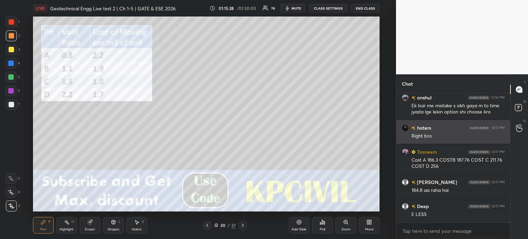
scroll to position [14585, 0]
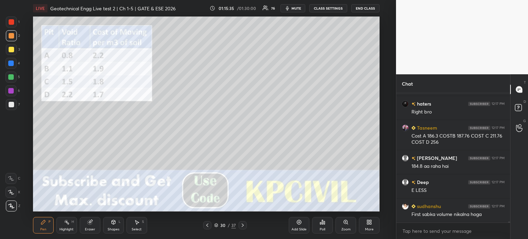
click at [134, 228] on div "Select" at bounding box center [137, 229] width 10 height 3
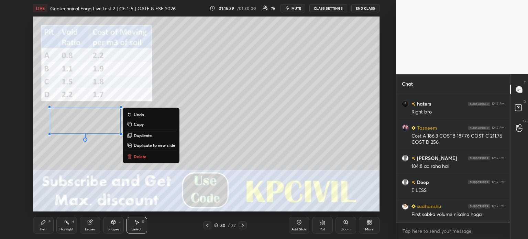
scroll to position [14609, 0]
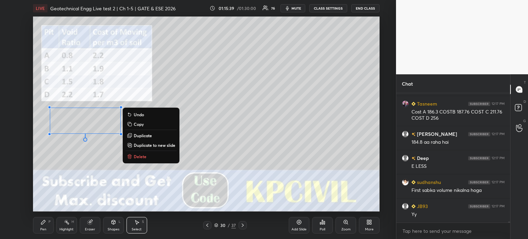
click at [67, 163] on div "0 ° Undo Copy Duplicate Duplicate to new slide Delete" at bounding box center [206, 114] width 347 height 195
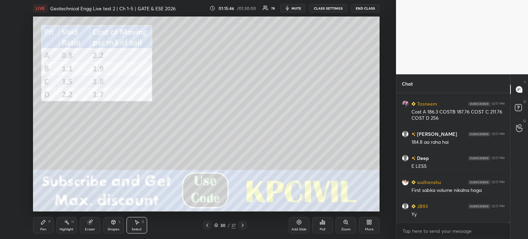
scroll to position [14633, 0]
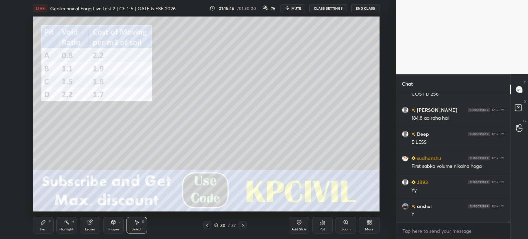
click at [42, 231] on div "Pen" at bounding box center [43, 229] width 6 height 3
click at [207, 226] on icon at bounding box center [208, 226] width 6 height 6
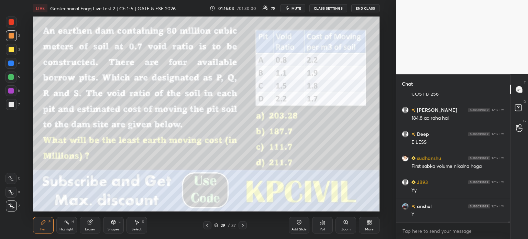
click at [243, 225] on icon at bounding box center [243, 226] width 6 height 6
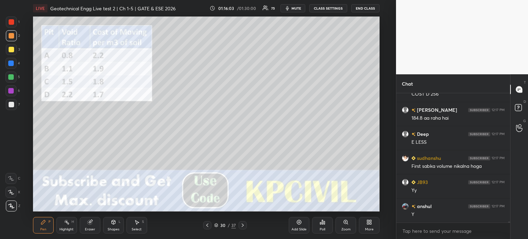
click at [10, 108] on div at bounding box center [11, 104] width 11 height 11
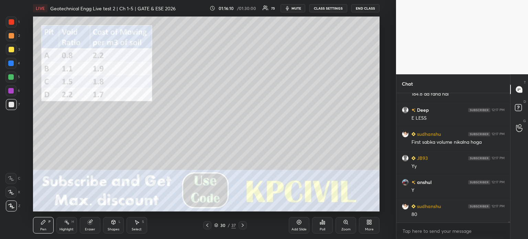
click at [208, 227] on icon at bounding box center [208, 226] width 6 height 6
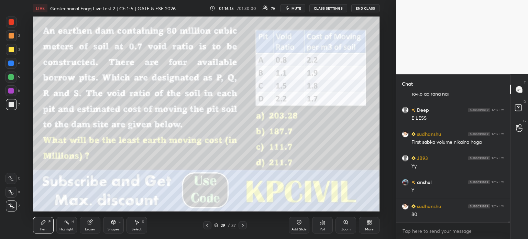
click at [244, 225] on icon at bounding box center [243, 225] width 2 height 3
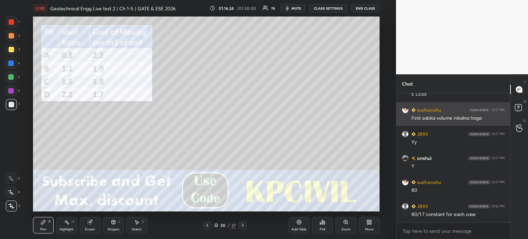
scroll to position [14705, 0]
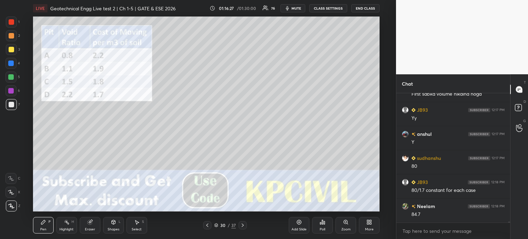
click at [135, 228] on div "Select" at bounding box center [137, 229] width 10 height 3
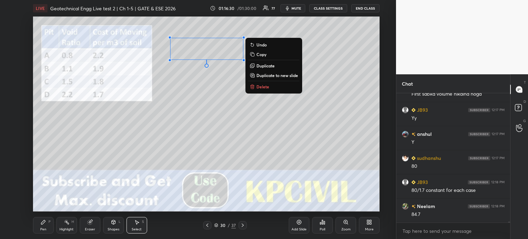
click at [268, 65] on p "Duplicate" at bounding box center [266, 66] width 18 height 6
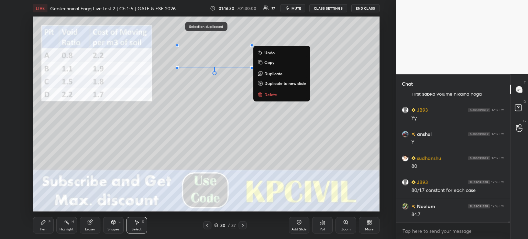
scroll to position [14729, 0]
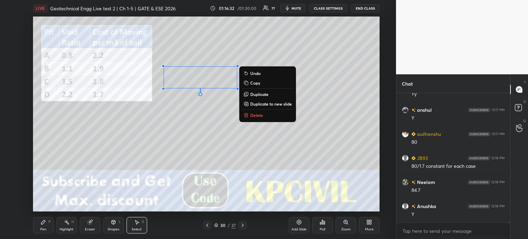
click at [260, 97] on p "Duplicate" at bounding box center [259, 94] width 18 height 6
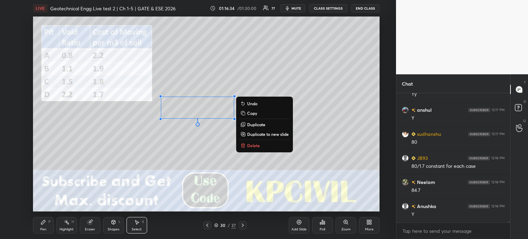
click at [256, 124] on p "Duplicate" at bounding box center [256, 125] width 18 height 6
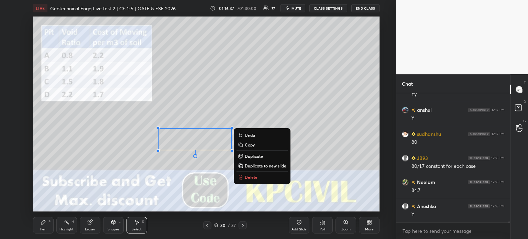
click at [87, 229] on div "Eraser" at bounding box center [90, 229] width 10 height 3
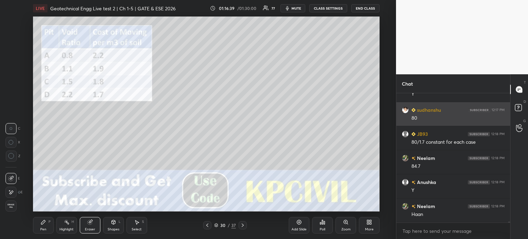
scroll to position [14778, 0]
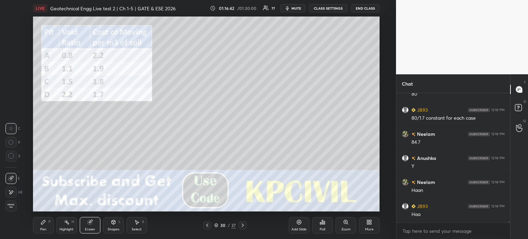
click at [40, 227] on div "Pen P" at bounding box center [43, 225] width 21 height 17
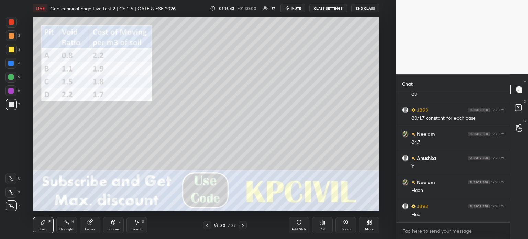
click at [40, 227] on div "Pen P" at bounding box center [43, 225] width 21 height 17
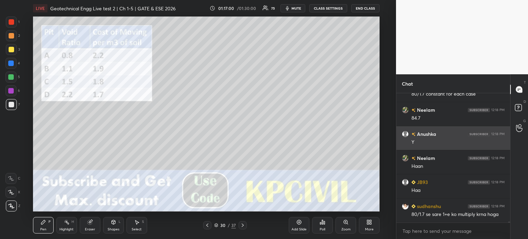
scroll to position [14826, 0]
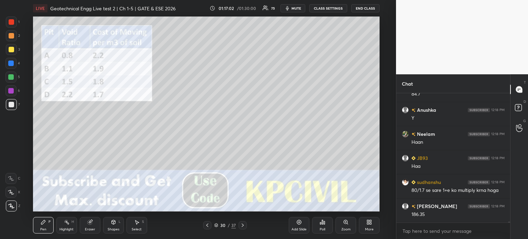
click at [9, 51] on div at bounding box center [12, 50] width 6 height 6
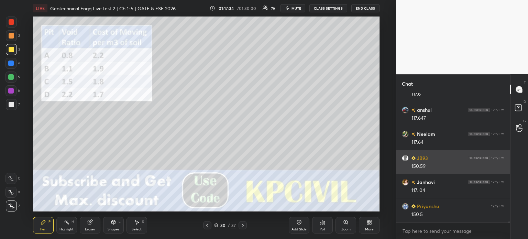
scroll to position [15235, 0]
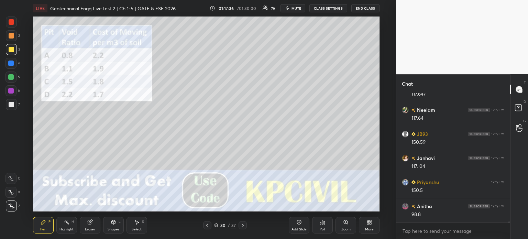
click at [10, 65] on div at bounding box center [11, 64] width 6 height 6
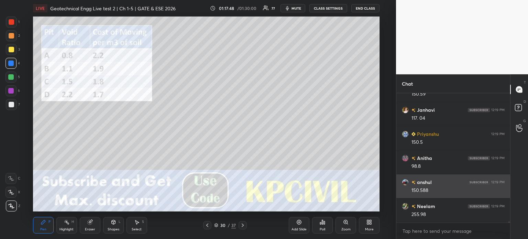
scroll to position [15307, 0]
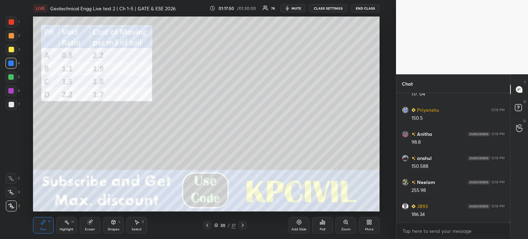
click at [8, 101] on div at bounding box center [11, 104] width 11 height 11
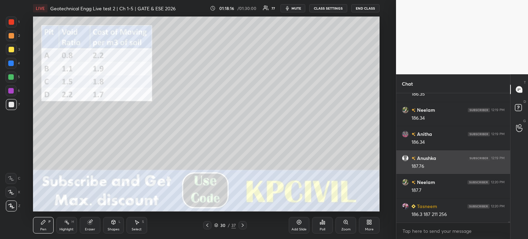
scroll to position [15572, 0]
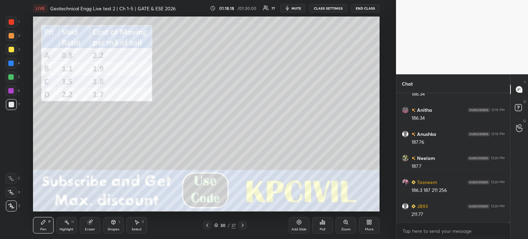
click at [9, 50] on div at bounding box center [12, 50] width 6 height 6
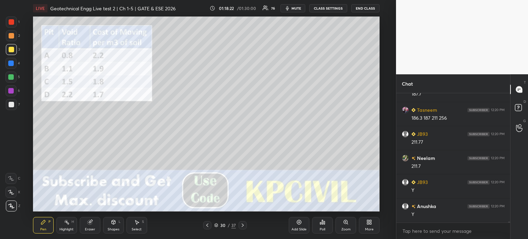
click at [210, 227] on icon at bounding box center [208, 226] width 6 height 6
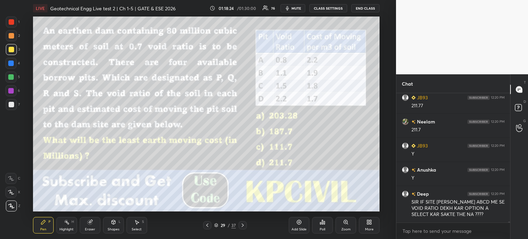
scroll to position [15705, 0]
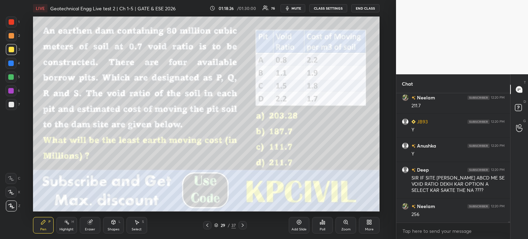
click at [8, 66] on div at bounding box center [11, 63] width 11 height 11
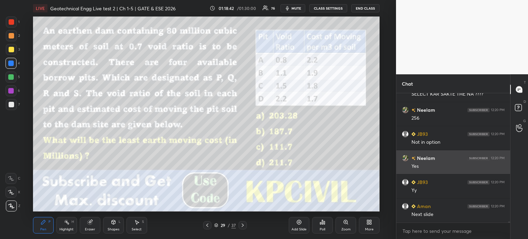
scroll to position [15825, 0]
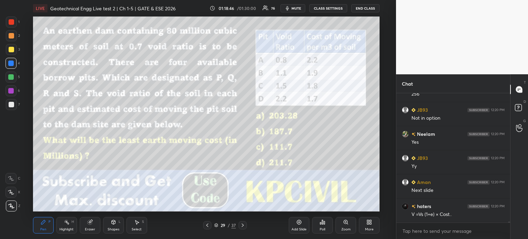
click at [243, 227] on icon at bounding box center [243, 226] width 6 height 6
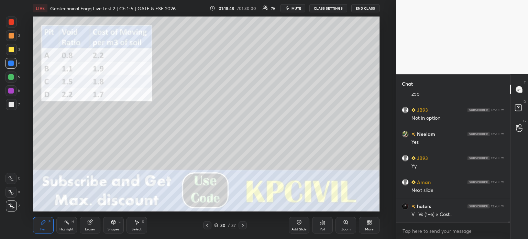
click at [11, 23] on div at bounding box center [12, 22] width 6 height 6
click at [10, 63] on div at bounding box center [11, 64] width 6 height 6
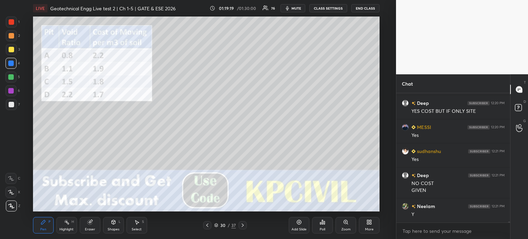
scroll to position [16007, 0]
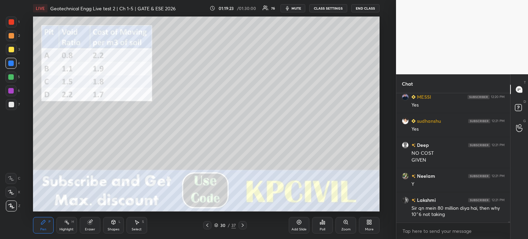
click at [207, 225] on icon at bounding box center [207, 225] width 2 height 3
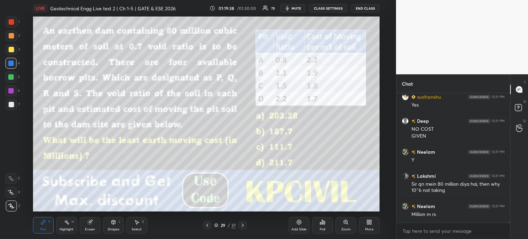
scroll to position [16055, 0]
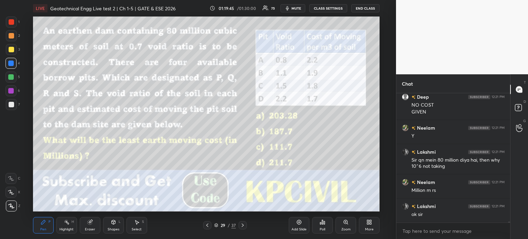
click at [243, 223] on icon at bounding box center [243, 226] width 6 height 6
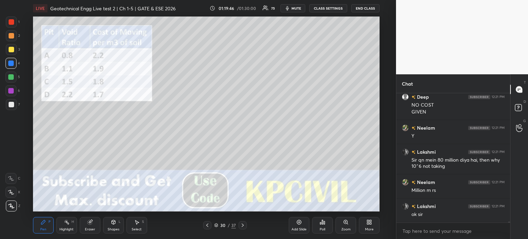
click at [243, 223] on icon at bounding box center [243, 226] width 6 height 6
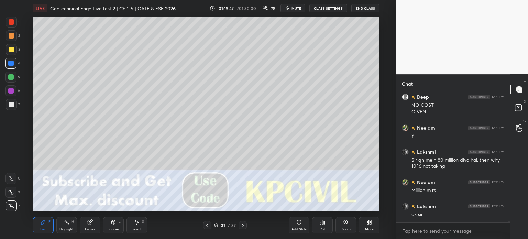
click at [203, 227] on div at bounding box center [207, 225] width 8 height 8
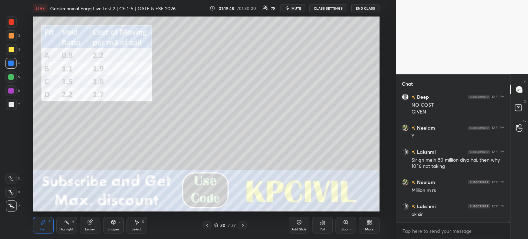
click at [327, 224] on div "Poll" at bounding box center [322, 225] width 21 height 17
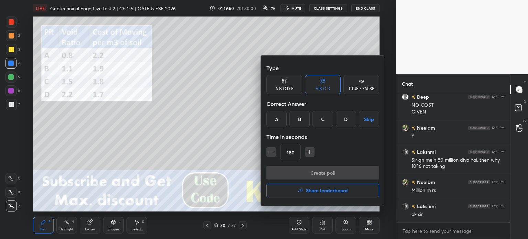
click at [329, 188] on h4 "Share leaderboard" at bounding box center [327, 190] width 42 height 5
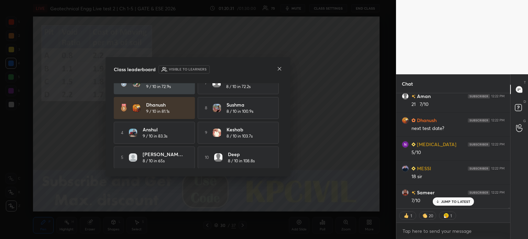
scroll to position [16382, 0]
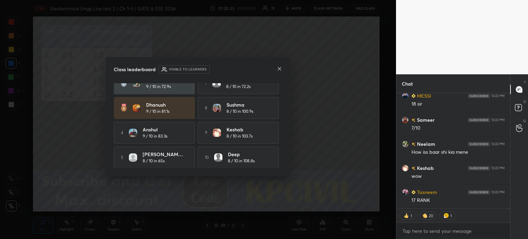
click at [279, 66] on icon at bounding box center [280, 69] width 6 height 6
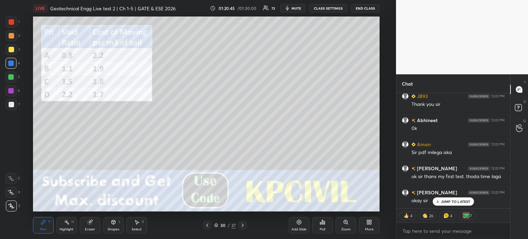
scroll to position [16695, 0]
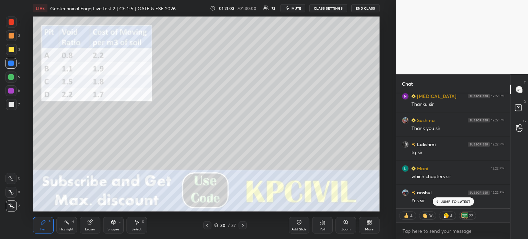
click at [366, 8] on button "End Class" at bounding box center [366, 8] width 28 height 8
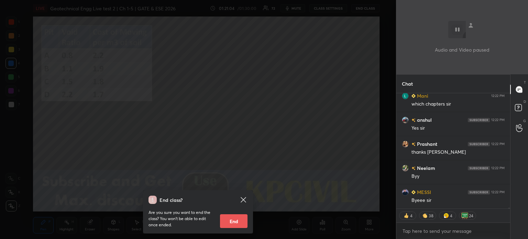
click at [241, 219] on button "End" at bounding box center [234, 221] width 28 height 14
type textarea "x"
